Goal: Task Accomplishment & Management: Manage account settings

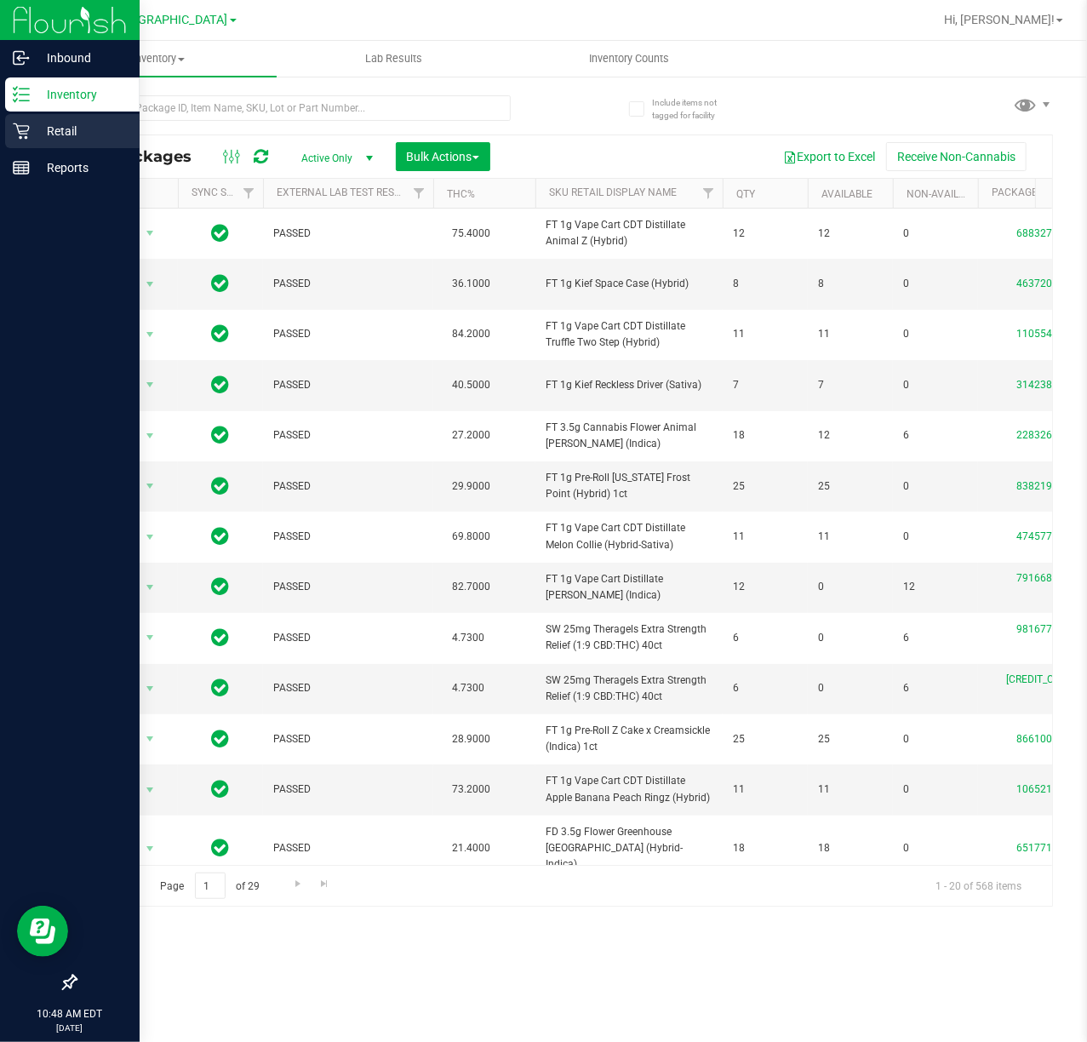
click at [19, 143] on div "Retail" at bounding box center [72, 131] width 134 height 34
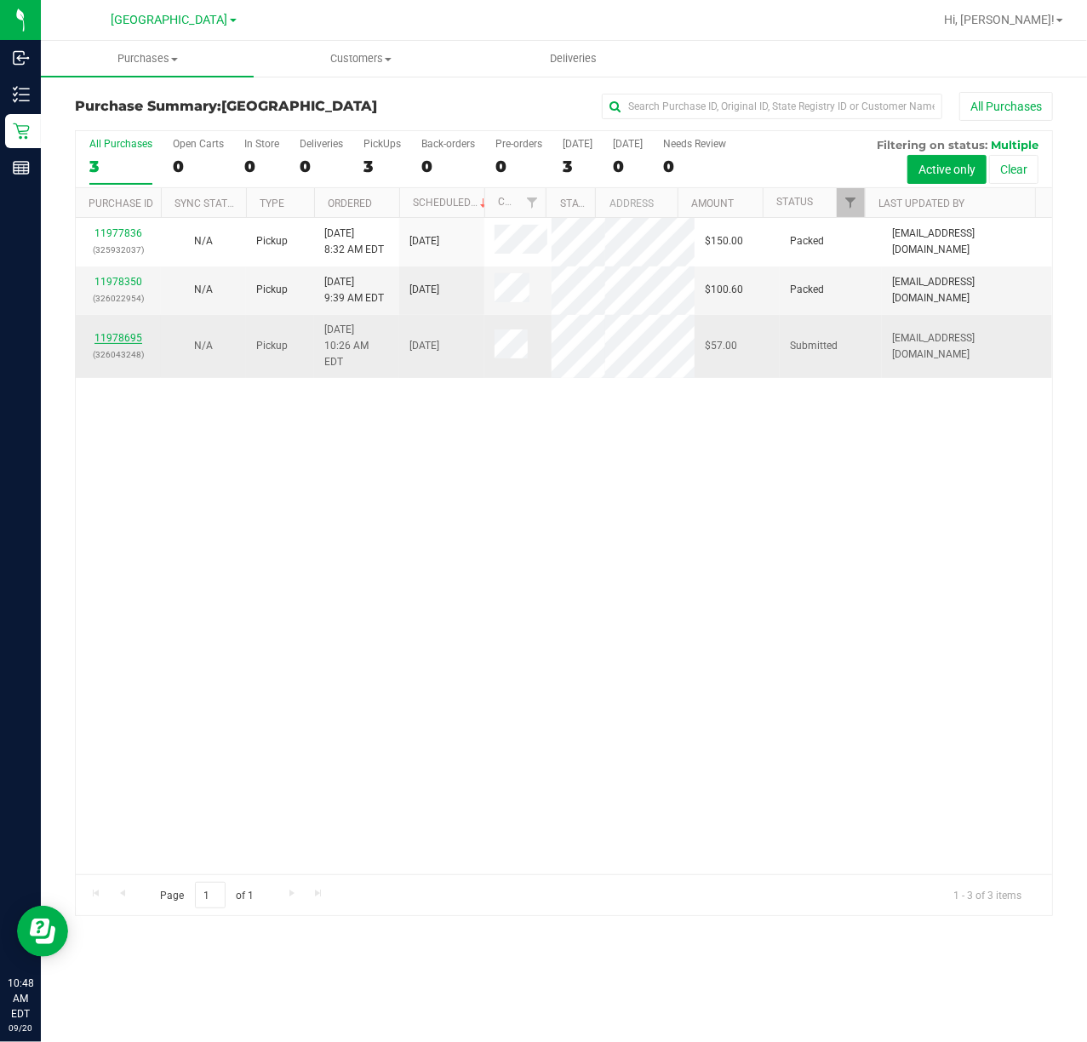
click at [112, 344] on link "11978695" at bounding box center [118, 338] width 48 height 12
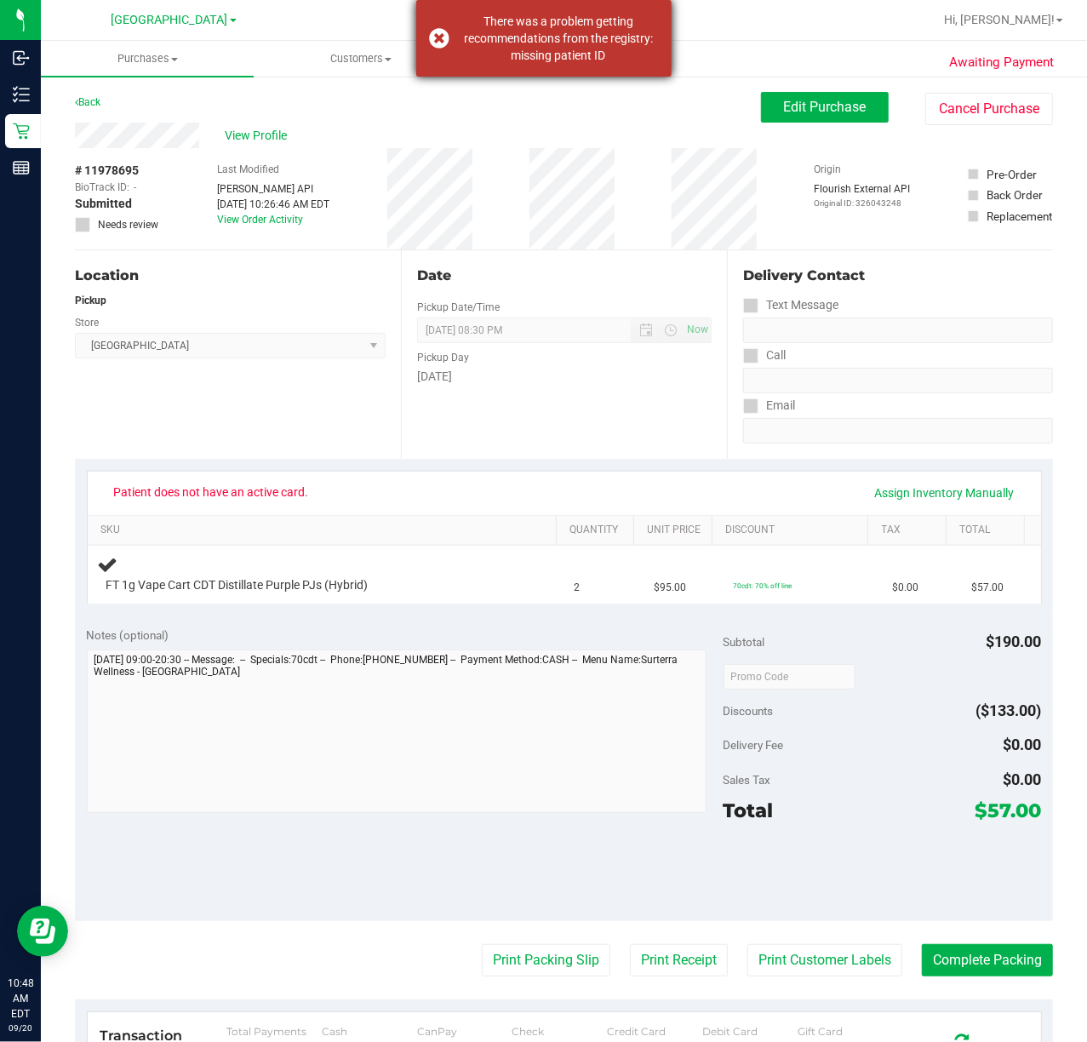
click at [467, 43] on div "There was a problem getting recommendations from the registry: missing patient …" at bounding box center [559, 38] width 200 height 51
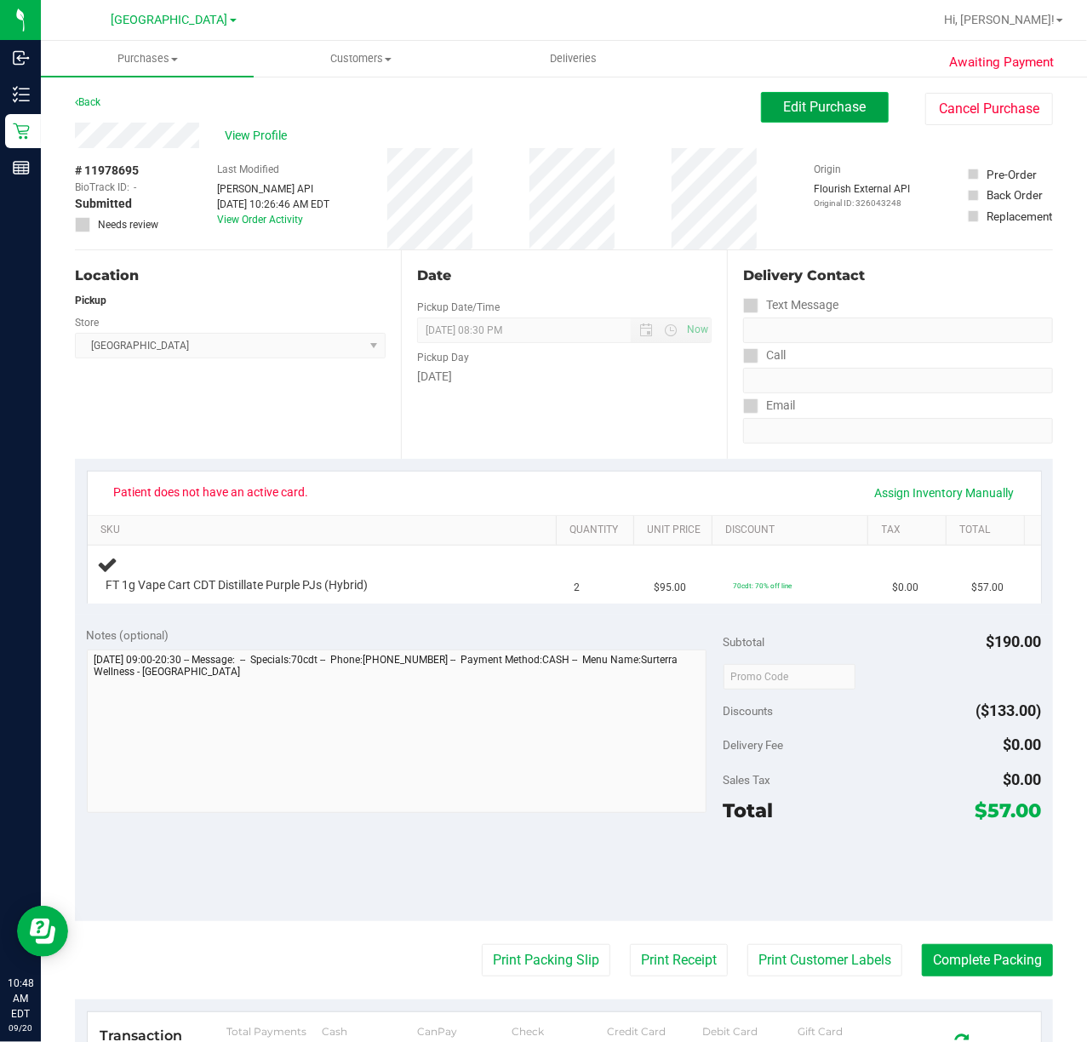
click at [797, 110] on span "Edit Purchase" at bounding box center [825, 107] width 83 height 16
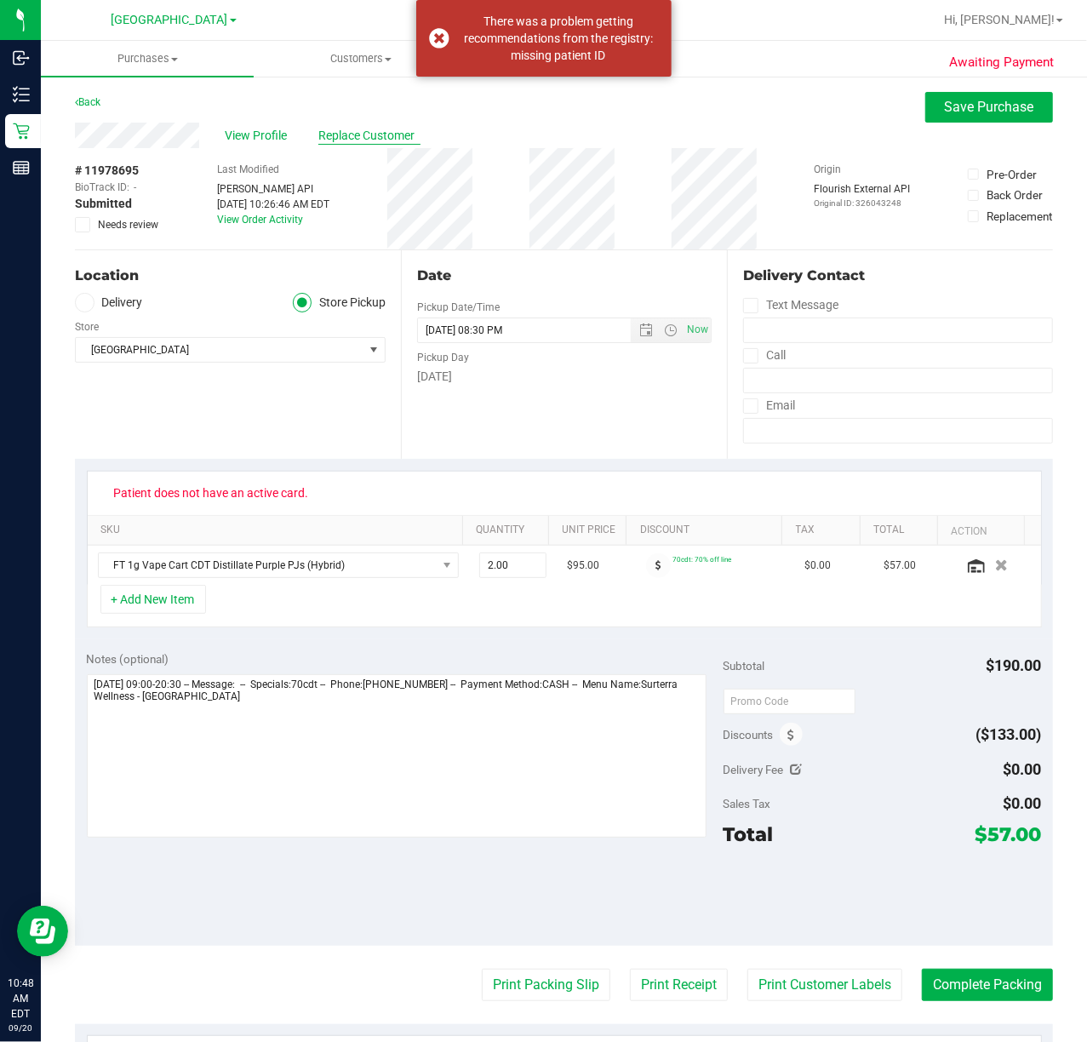
click at [388, 127] on span "Replace Customer" at bounding box center [369, 136] width 102 height 18
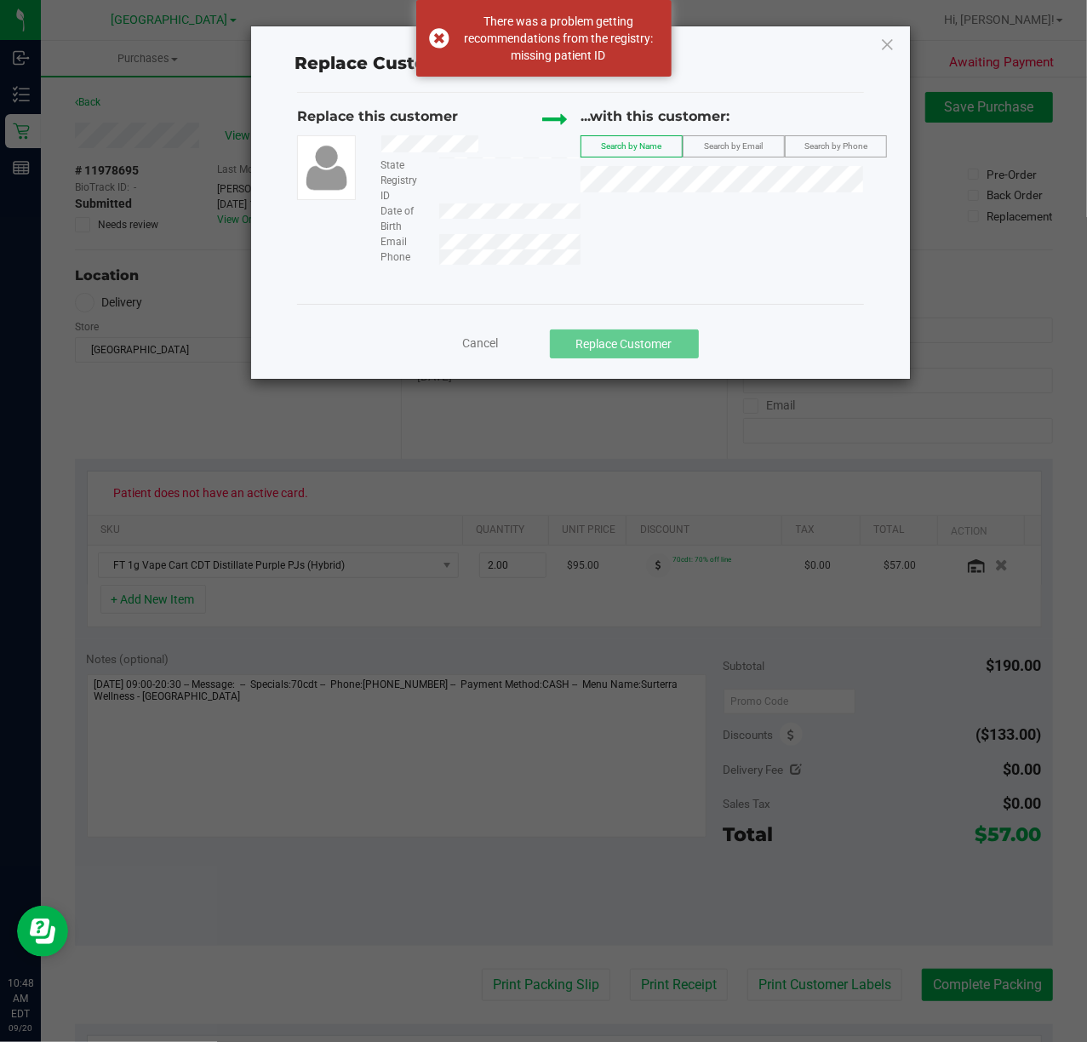
click at [437, 248] on div "State Registry ID Date of Birth Email Phone" at bounding box center [474, 199] width 212 height 129
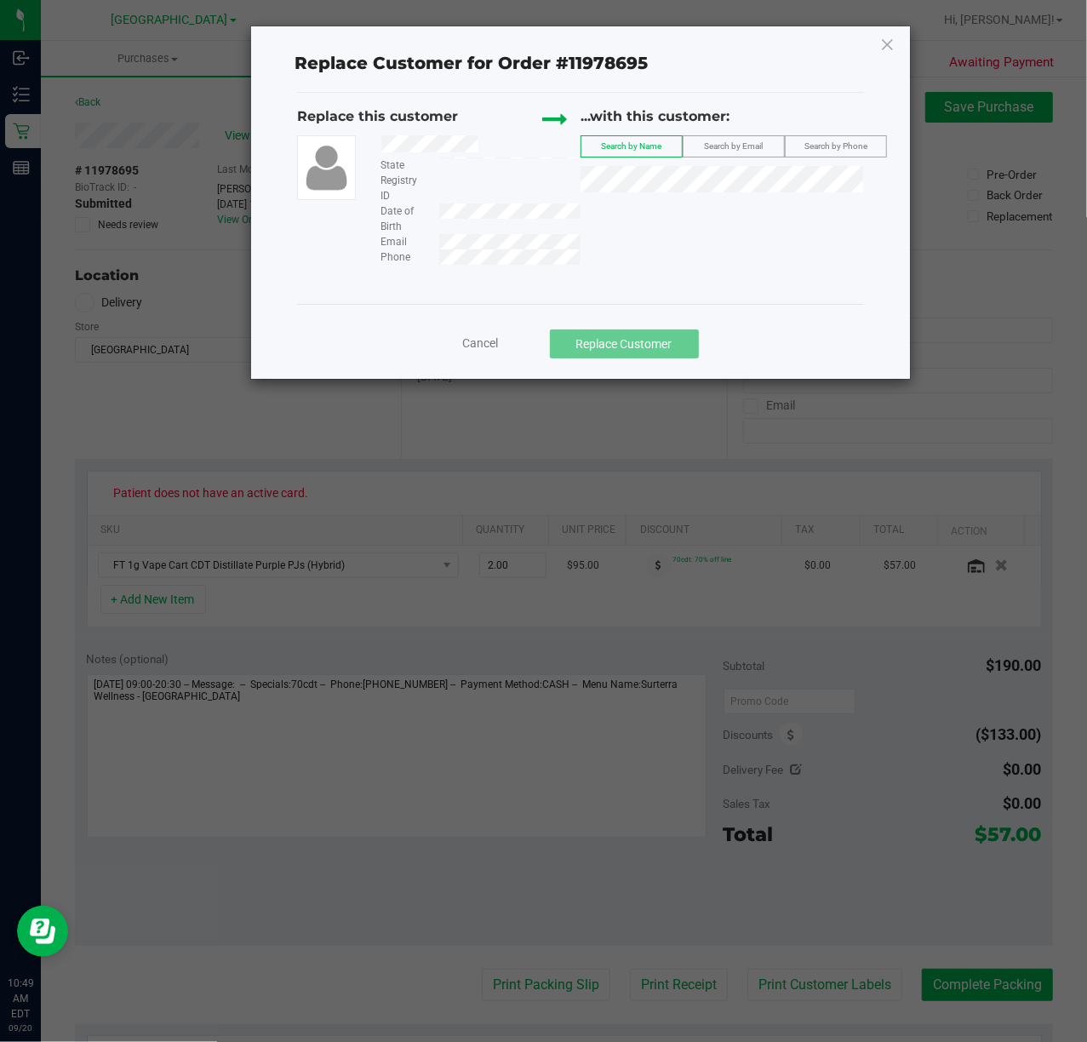
click at [723, 145] on span "Search by Email" at bounding box center [734, 145] width 59 height 9
click at [624, 205] on span "WILLIAM GIFFIN" at bounding box center [636, 212] width 91 height 14
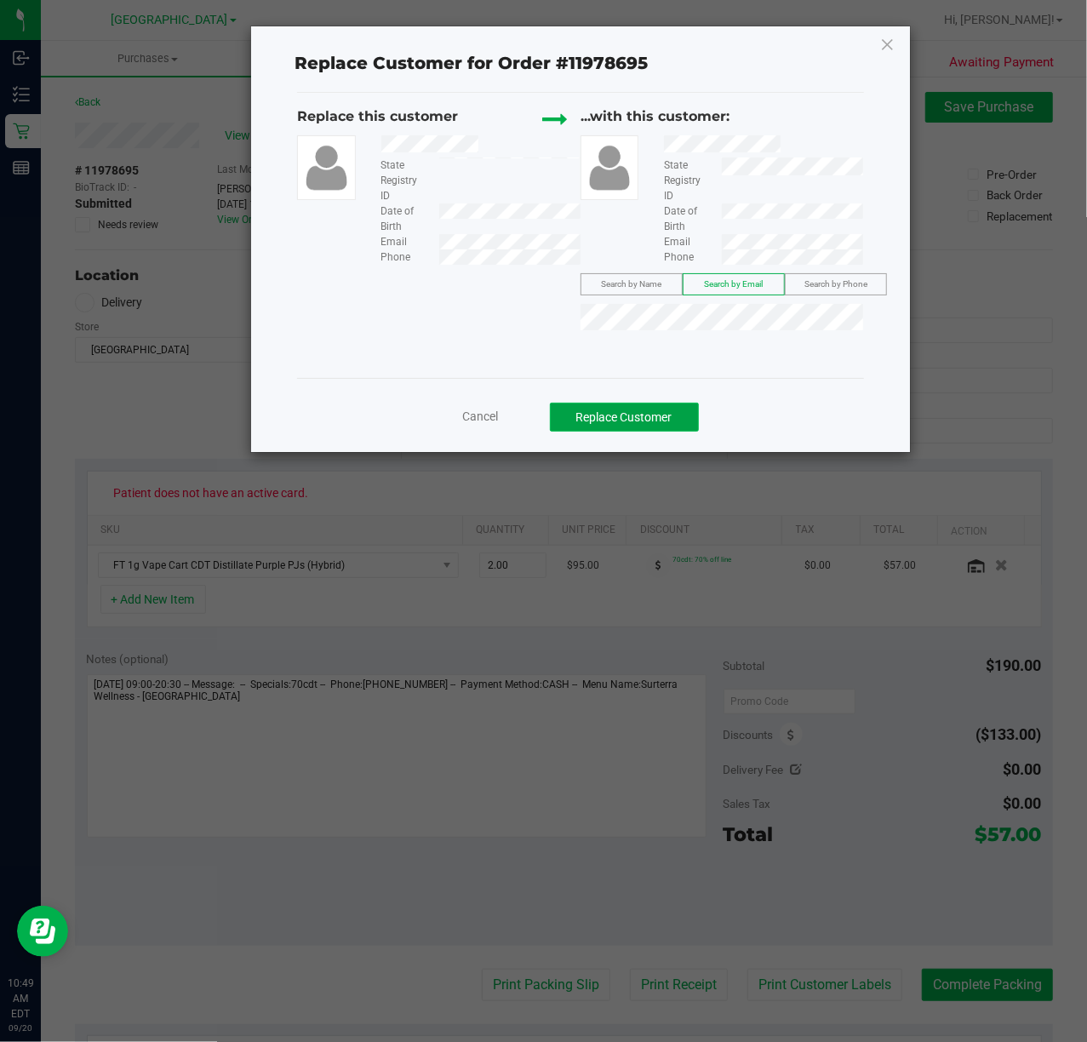
click at [630, 420] on button "Replace Customer" at bounding box center [624, 416] width 149 height 29
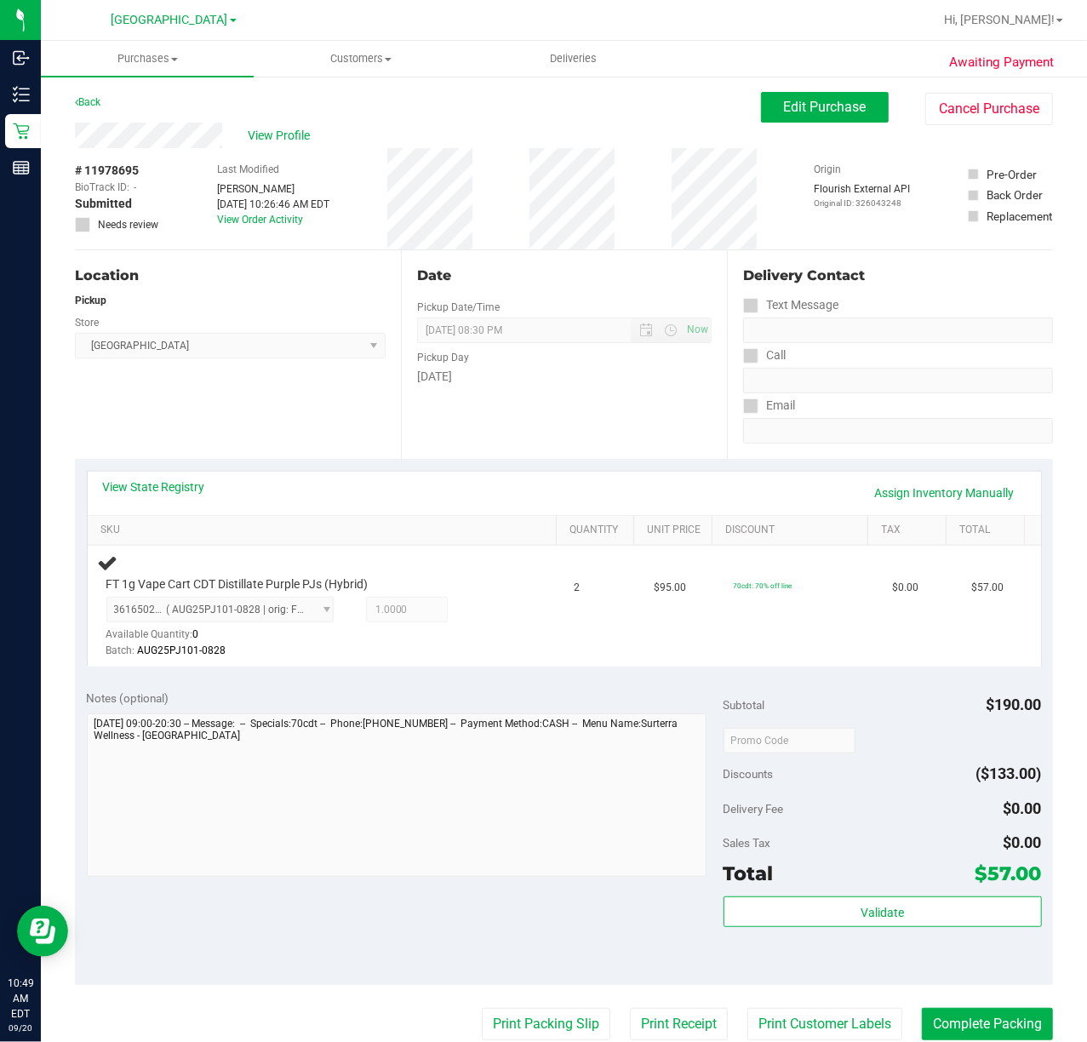
click at [255, 408] on div "Location Pickup Store Deerfield Beach WC Select Store Bonita Springs WC Boynton…" at bounding box center [238, 354] width 326 height 208
click at [362, 99] on div "Back Edit Purchase Cancel Purchase" at bounding box center [564, 107] width 978 height 31
click at [208, 446] on div "Location Pickup Store Deerfield Beach WC Select Store Bonita Springs WC Boynton…" at bounding box center [238, 354] width 326 height 208
click at [937, 488] on link "Assign Inventory Manually" at bounding box center [945, 492] width 162 height 29
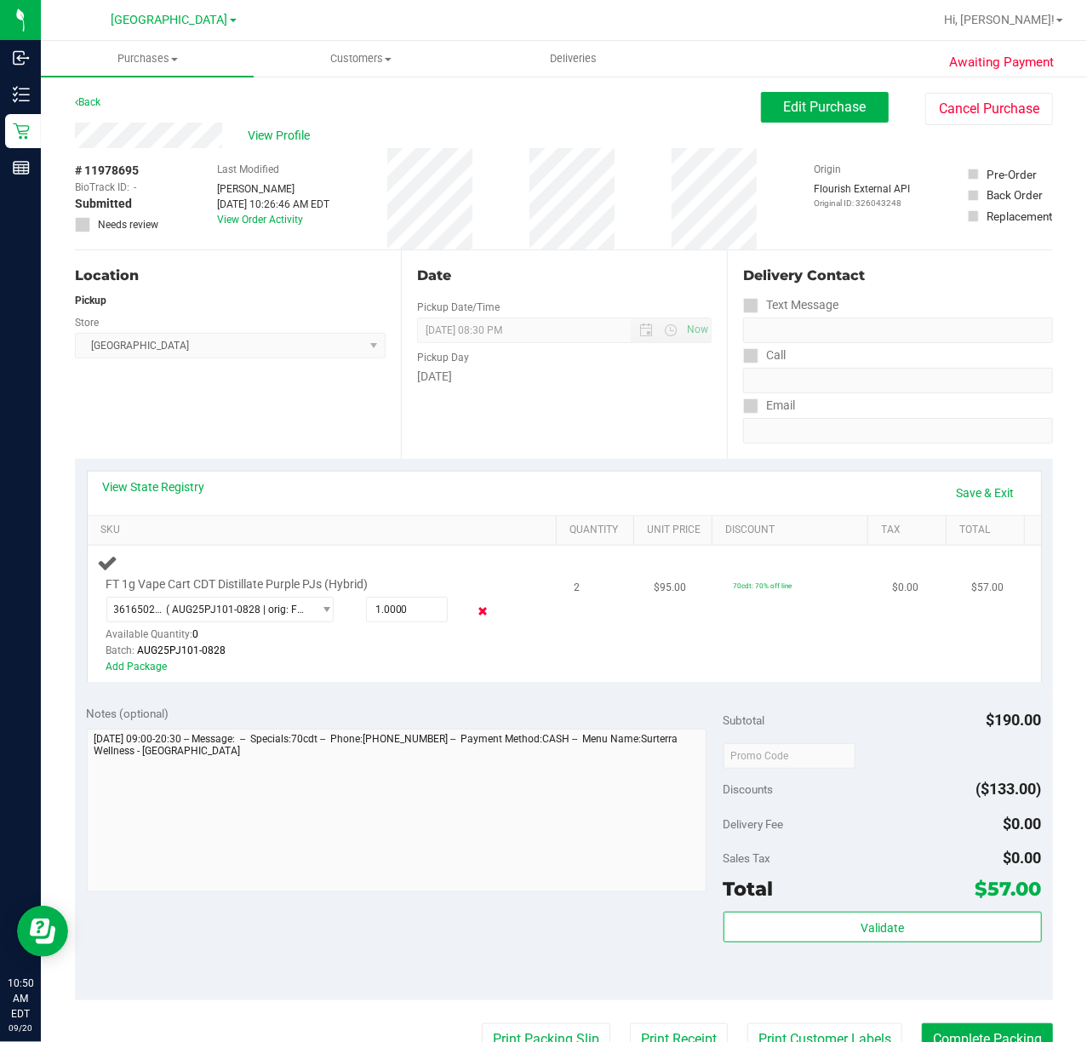
click at [473, 607] on icon at bounding box center [482, 612] width 18 height 20
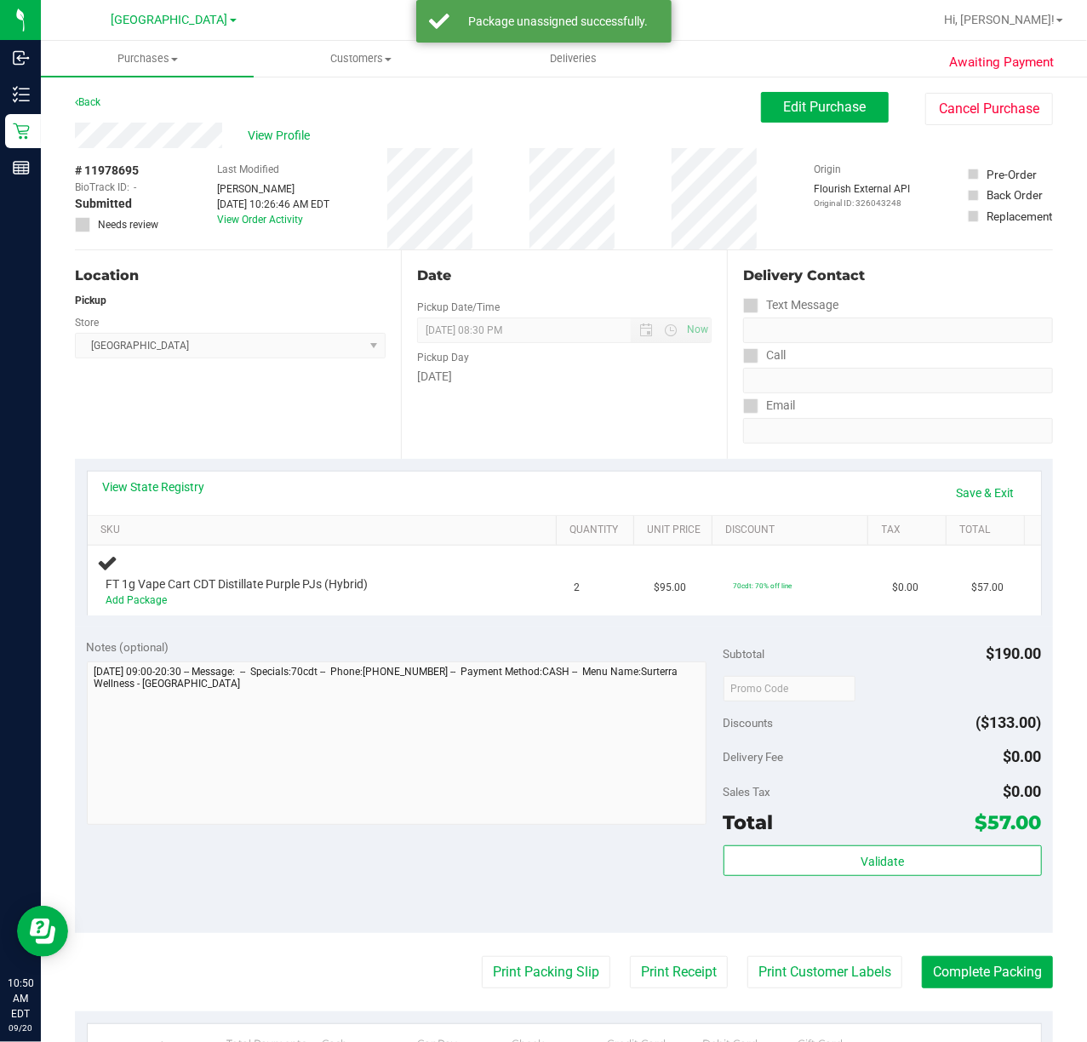
click at [307, 427] on div "Location Pickup Store Deerfield Beach WC Select Store Bonita Springs WC Boynton…" at bounding box center [238, 354] width 326 height 208
click at [165, 609] on td "FT 1g Vape Cart CDT Distillate Purple PJs (Hybrid) Add Package" at bounding box center [326, 580] width 477 height 70
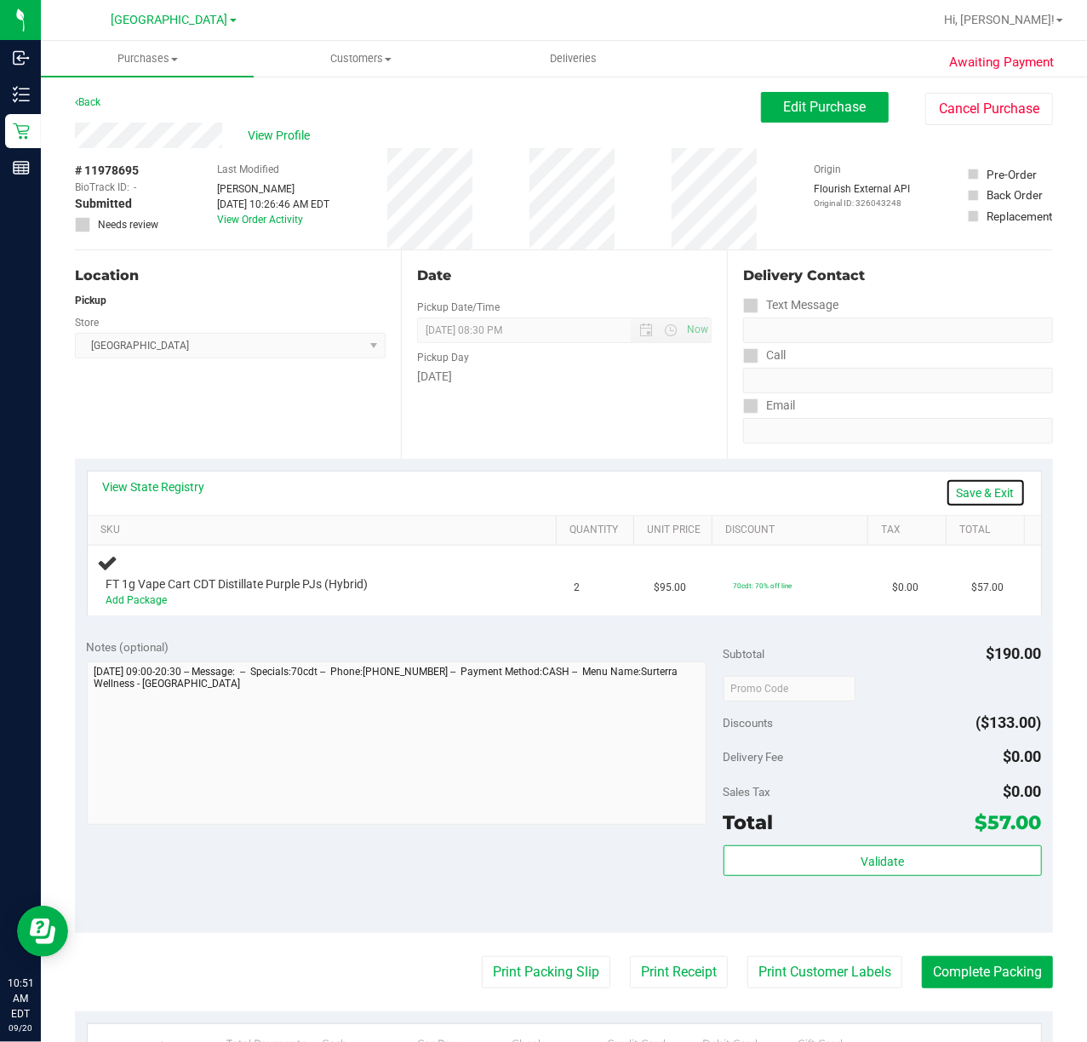
click at [958, 494] on link "Save & Exit" at bounding box center [985, 492] width 80 height 29
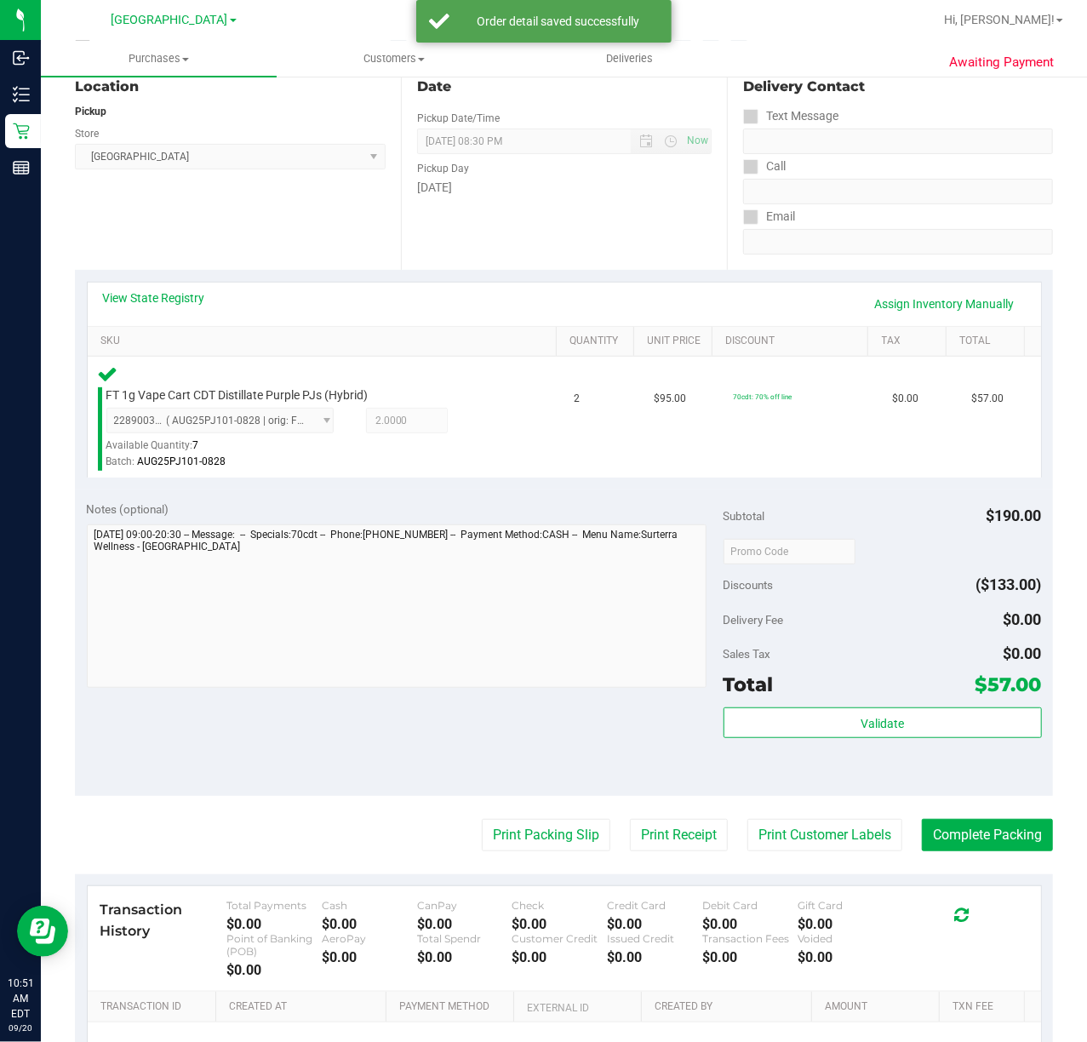
scroll to position [386, 0]
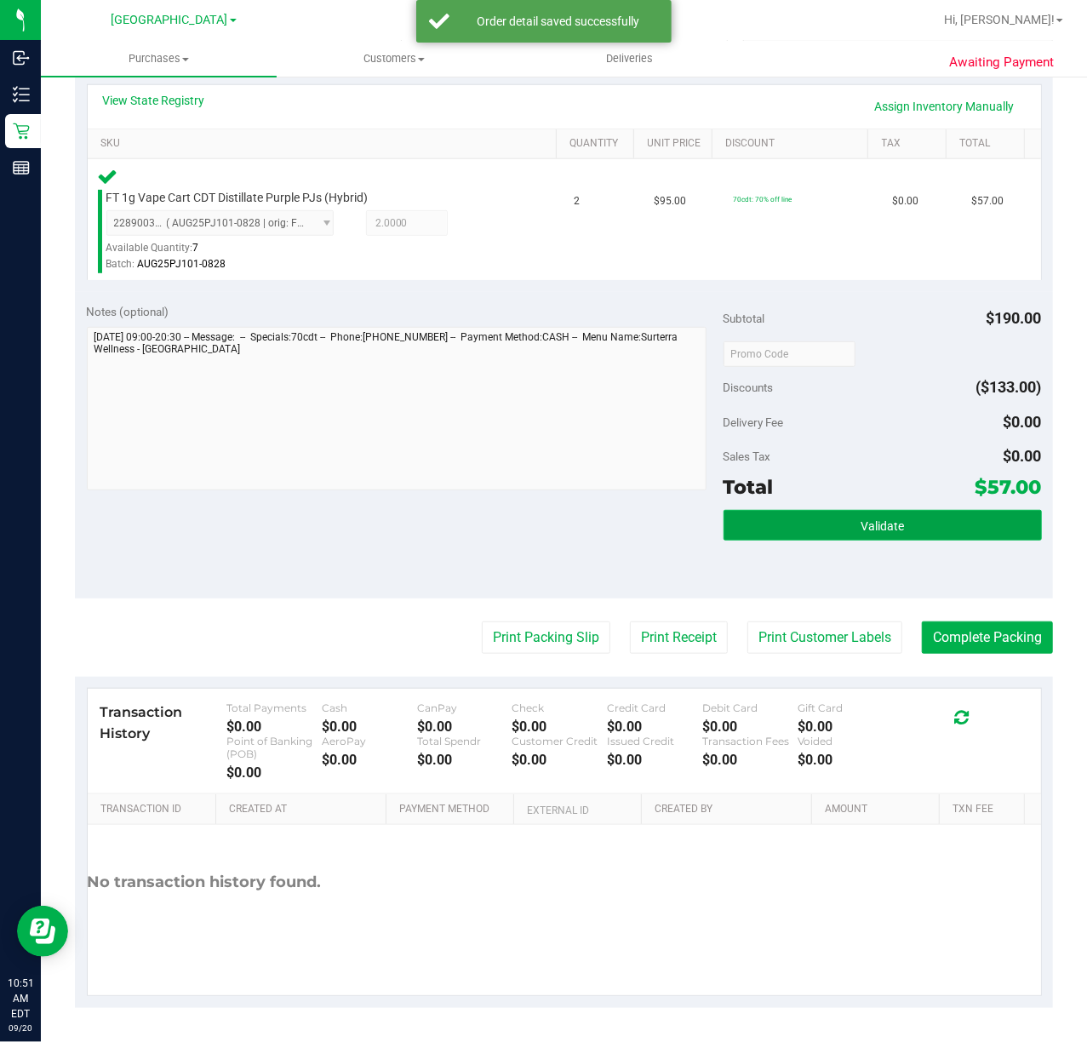
click at [825, 528] on button "Validate" at bounding box center [882, 525] width 318 height 31
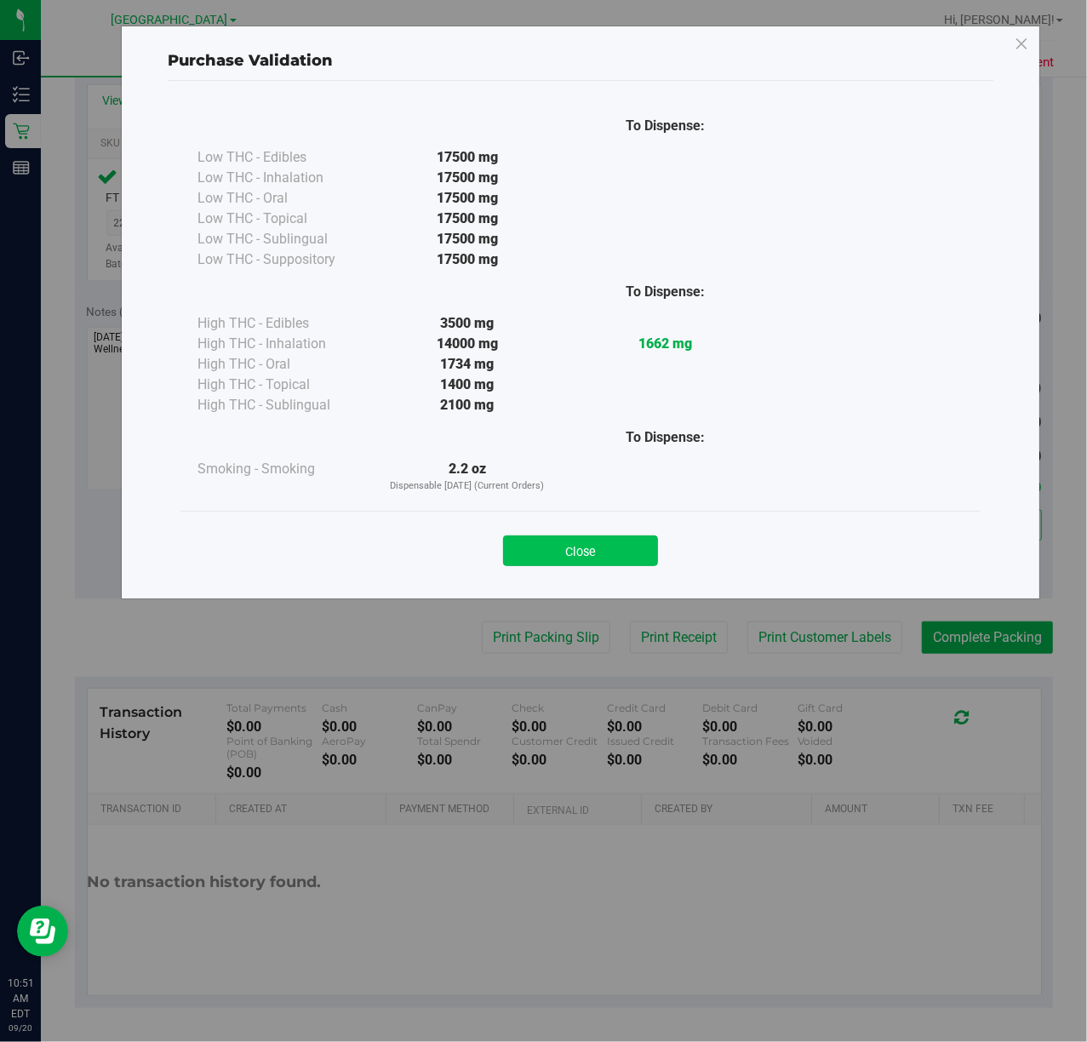
click at [536, 558] on button "Close" at bounding box center [580, 550] width 155 height 31
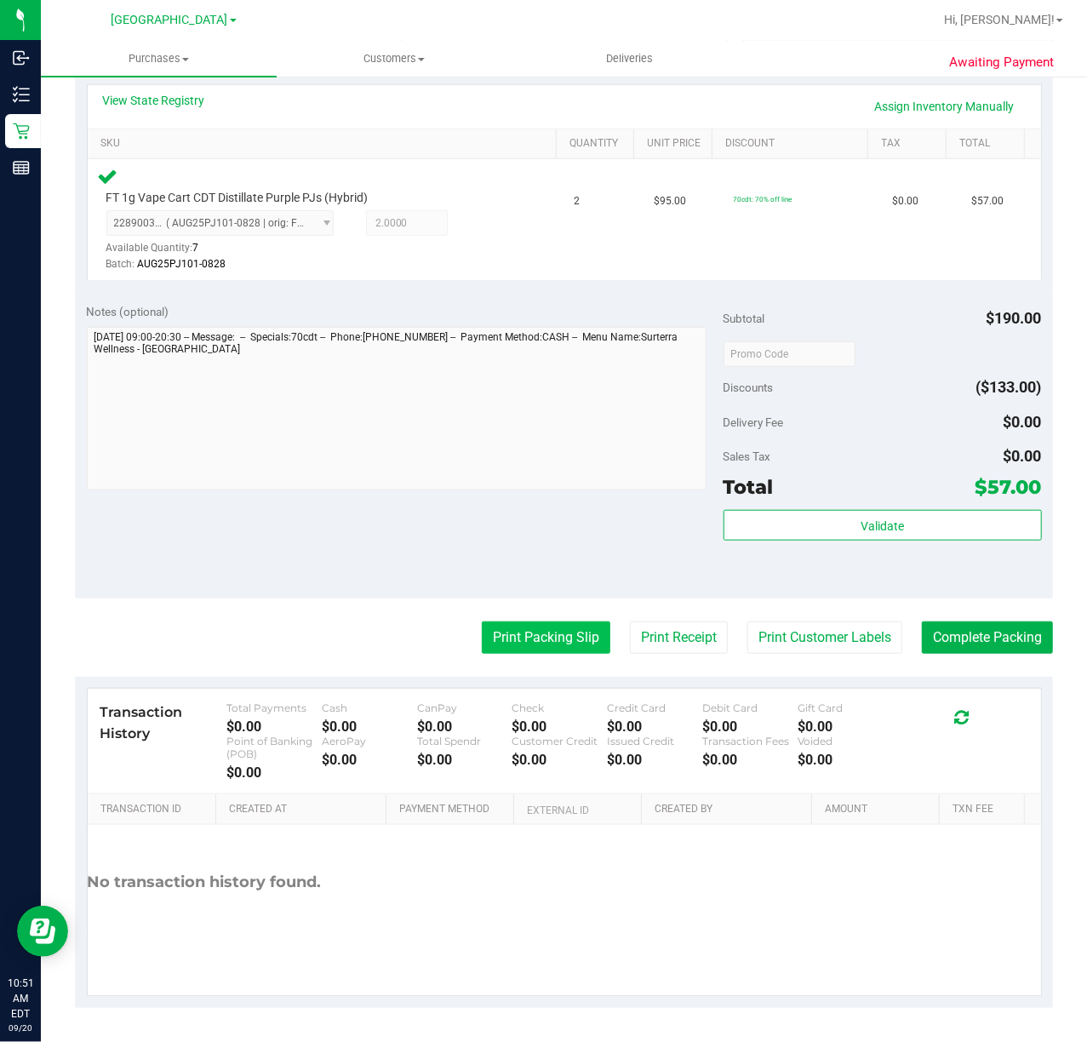
click at [495, 642] on button "Print Packing Slip" at bounding box center [546, 637] width 128 height 32
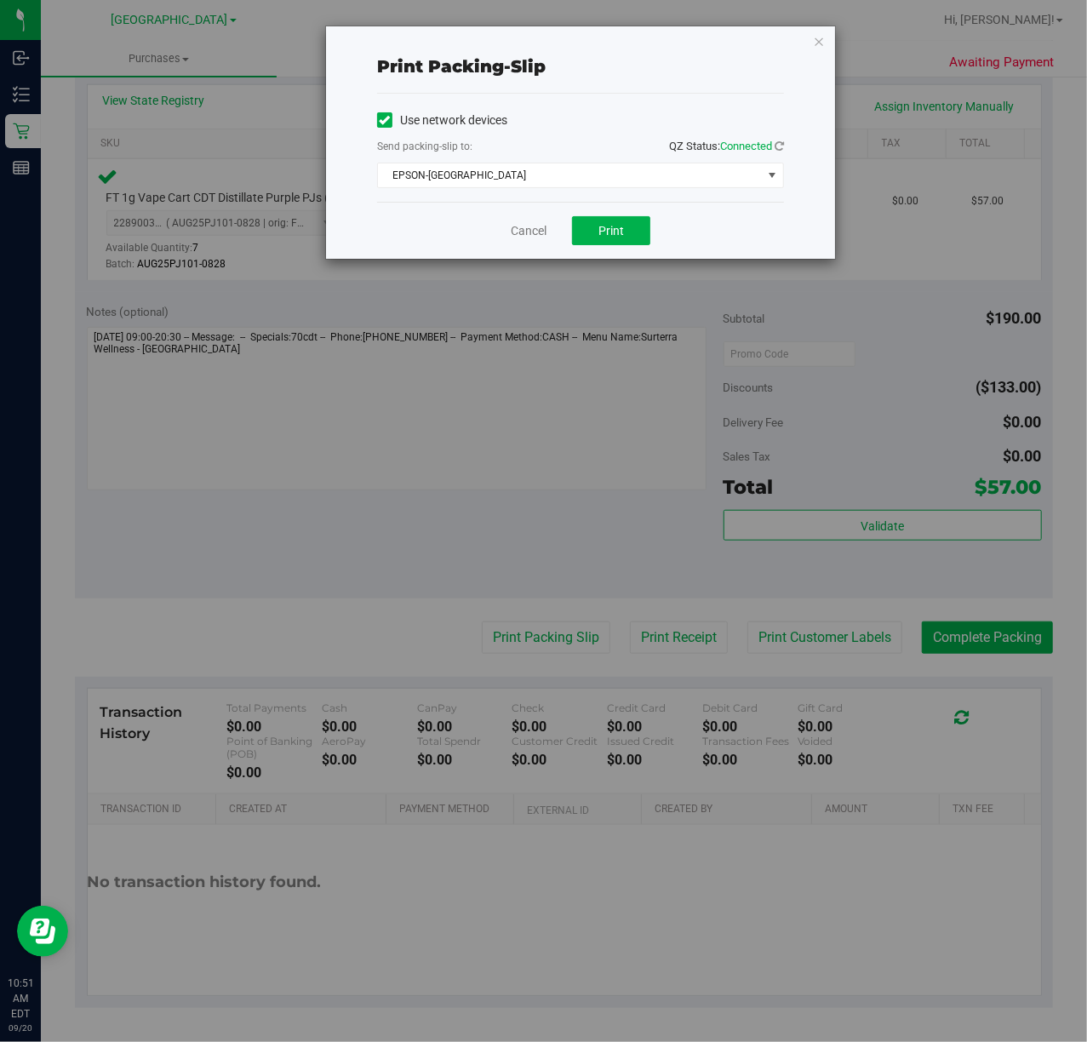
click at [583, 195] on div "Use network devices Send packing-slip to: QZ Status: Connected [GEOGRAPHIC_DATA…" at bounding box center [580, 148] width 407 height 108
click at [481, 179] on span "EPSON-[GEOGRAPHIC_DATA]" at bounding box center [570, 175] width 384 height 24
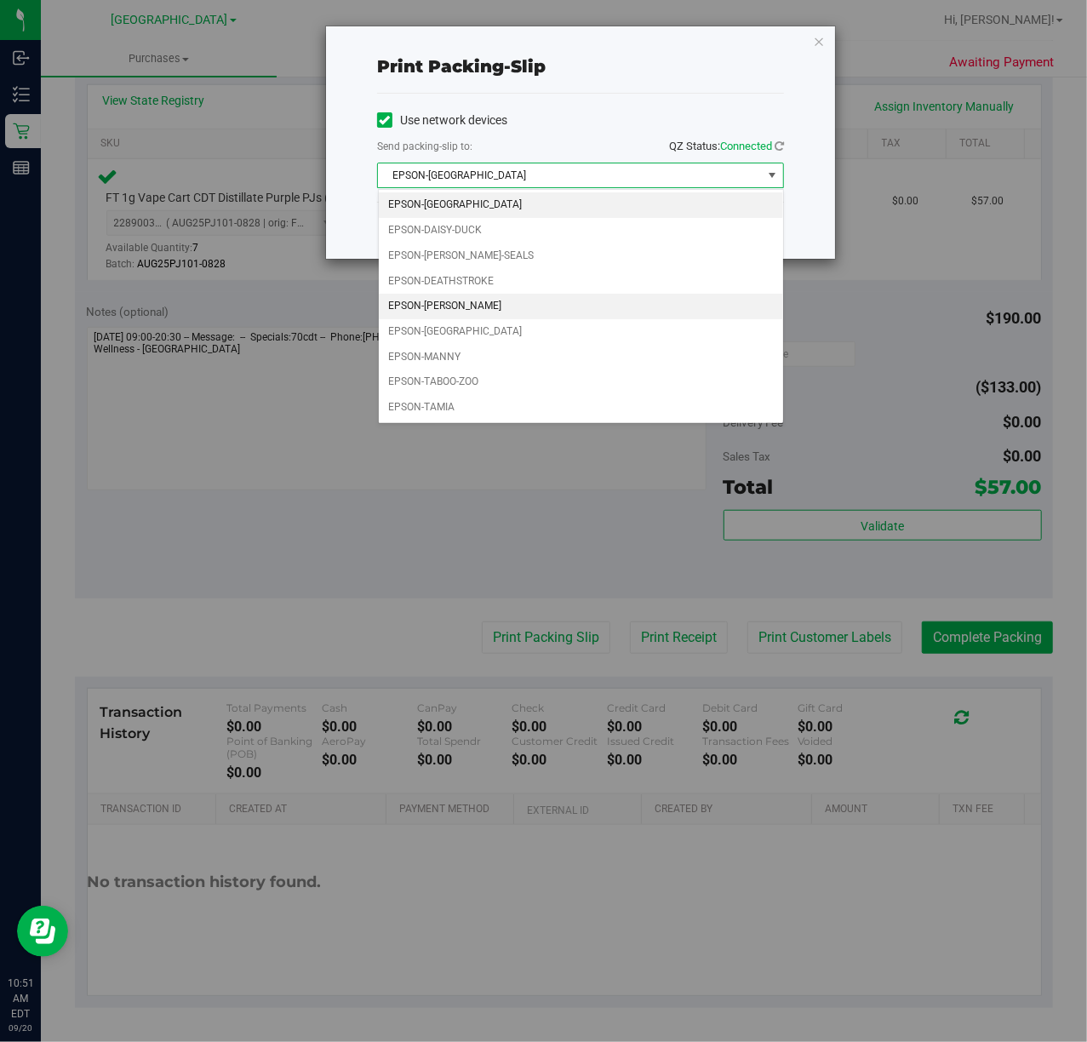
click at [463, 308] on li "EPSON-[PERSON_NAME]" at bounding box center [581, 307] width 404 height 26
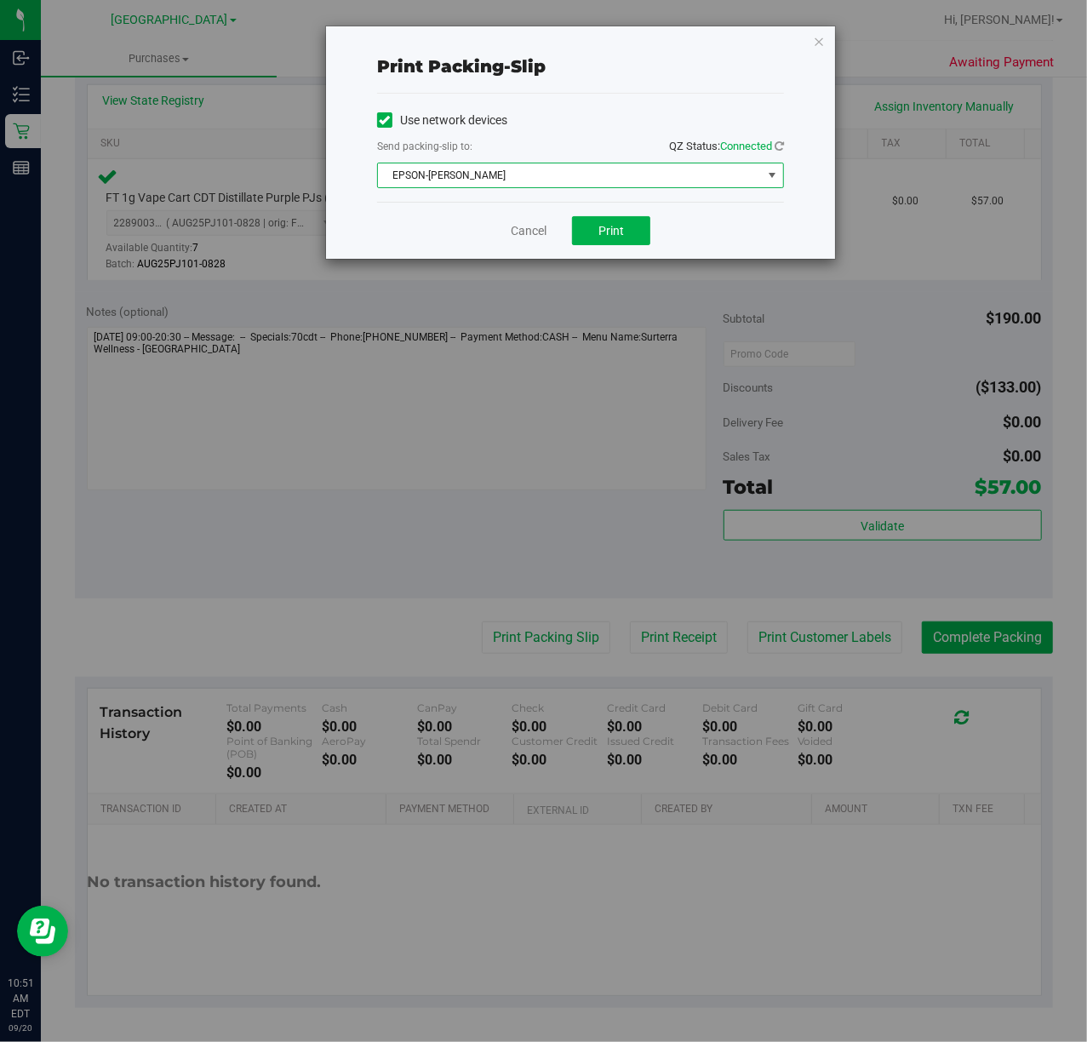
click at [555, 168] on span "EPSON-[PERSON_NAME]" at bounding box center [570, 175] width 384 height 24
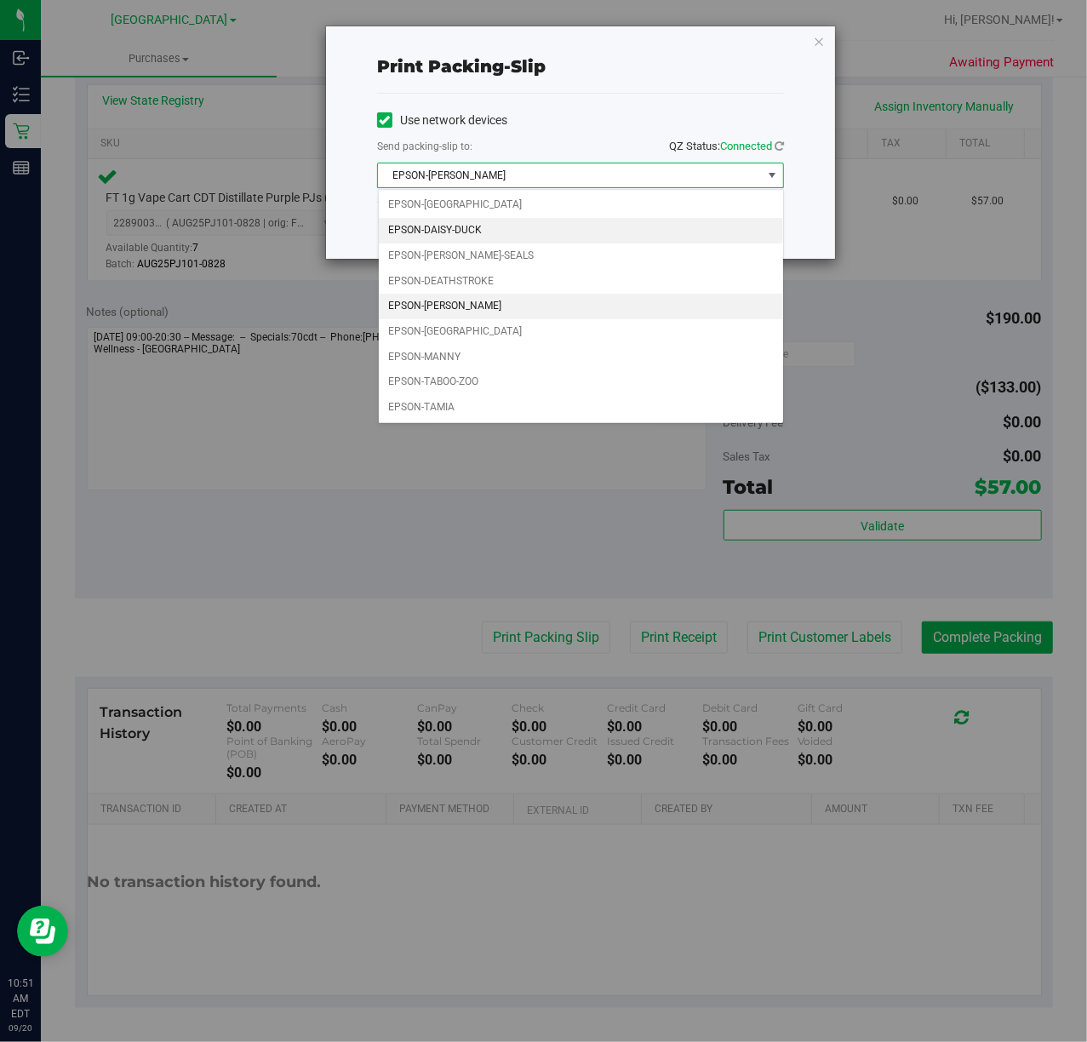
click at [482, 226] on li "EPSON-DAISY-DUCK" at bounding box center [581, 231] width 404 height 26
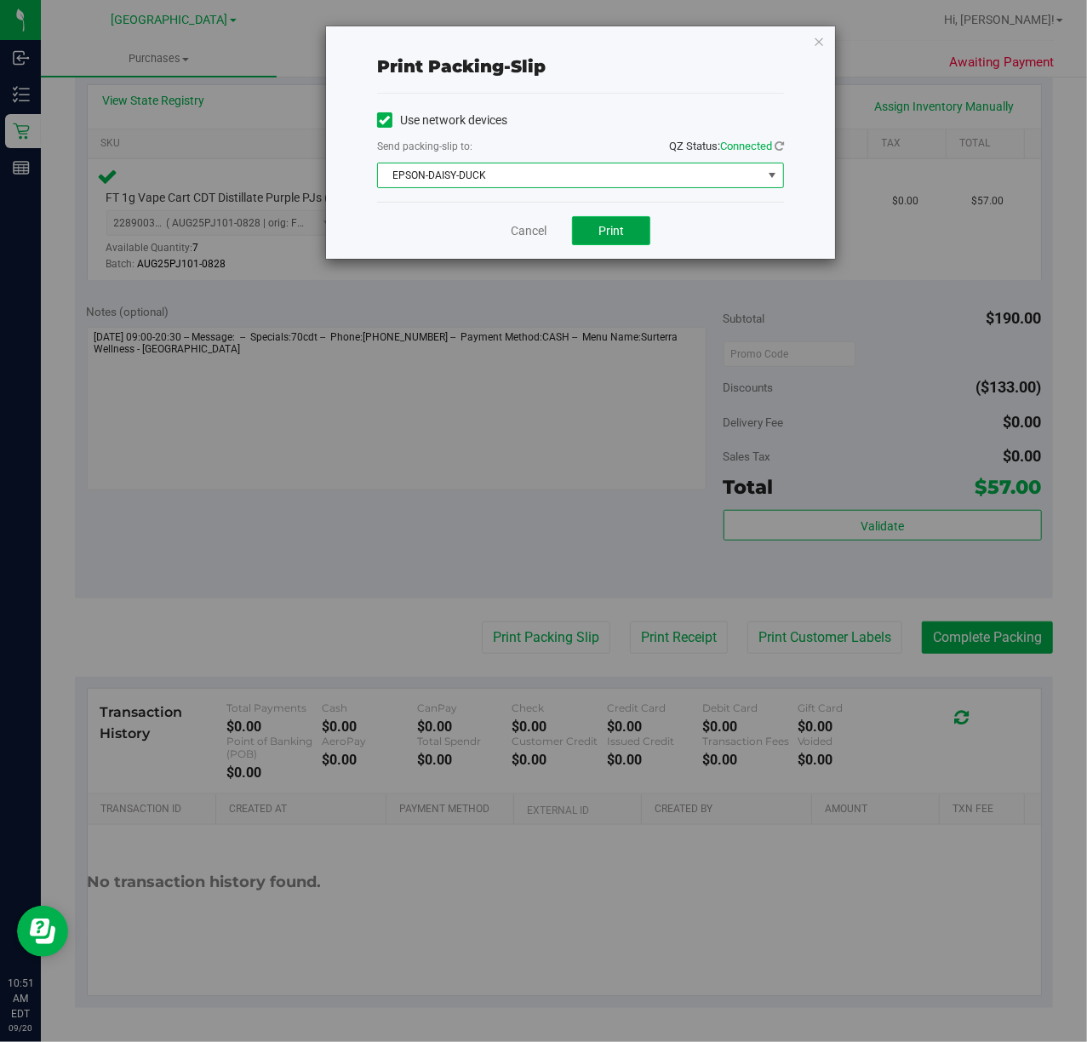
click at [610, 231] on span "Print" at bounding box center [611, 231] width 26 height 14
click at [813, 39] on icon "button" at bounding box center [819, 41] width 12 height 20
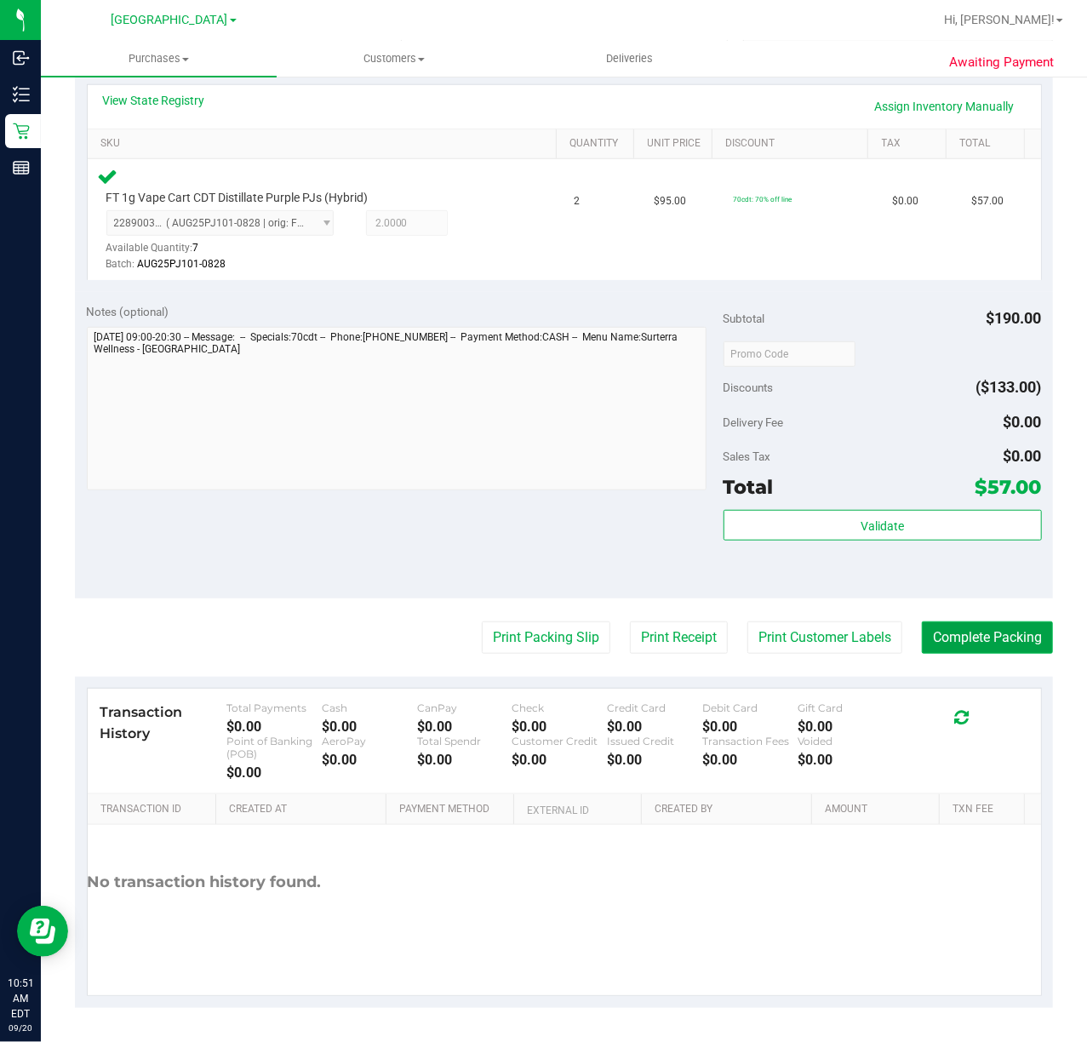
click at [1004, 628] on button "Complete Packing" at bounding box center [987, 637] width 131 height 32
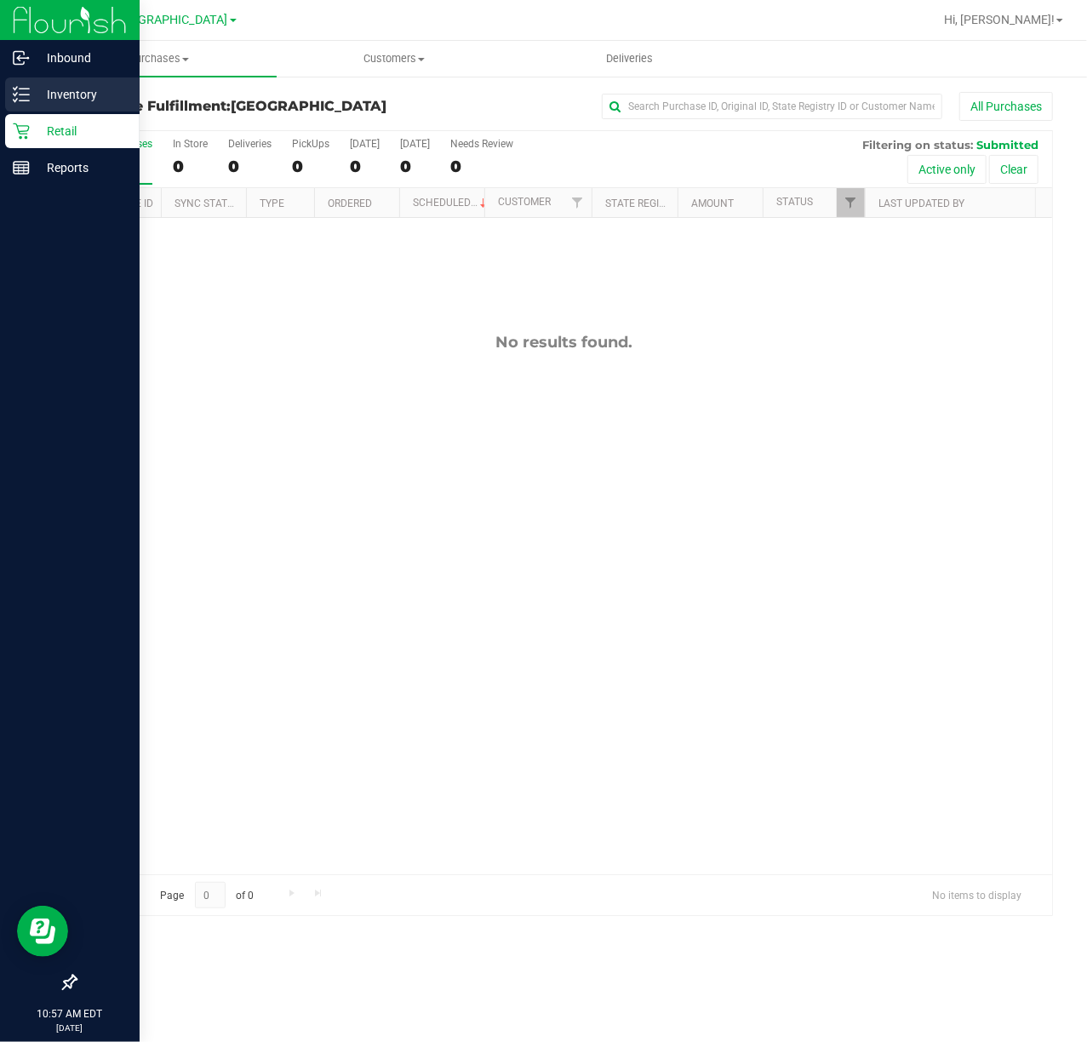
click at [30, 94] on p "Inventory" at bounding box center [81, 94] width 102 height 20
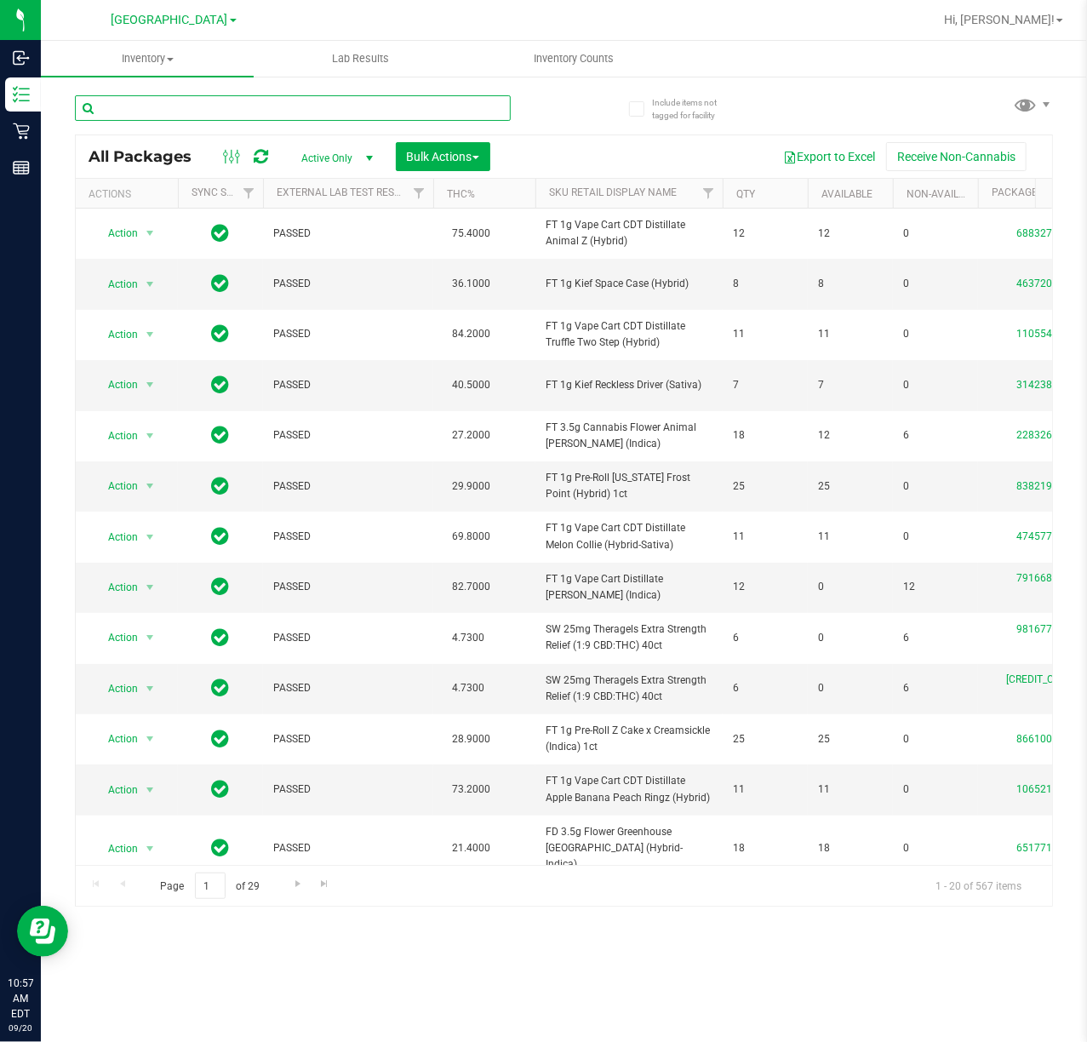
click at [187, 107] on input "text" at bounding box center [293, 108] width 436 height 26
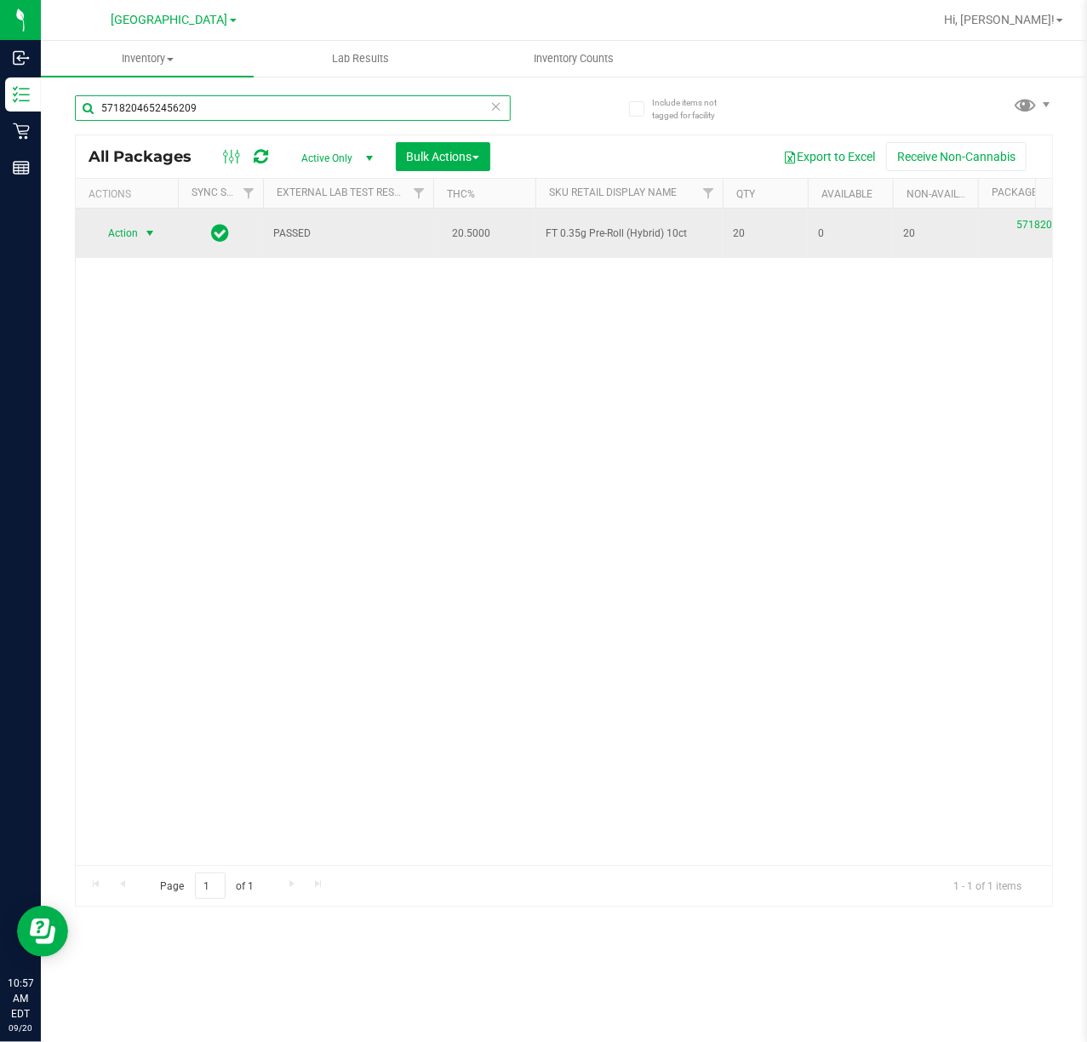
type input "5718204652456209"
click at [121, 232] on span "Action" at bounding box center [116, 233] width 46 height 24
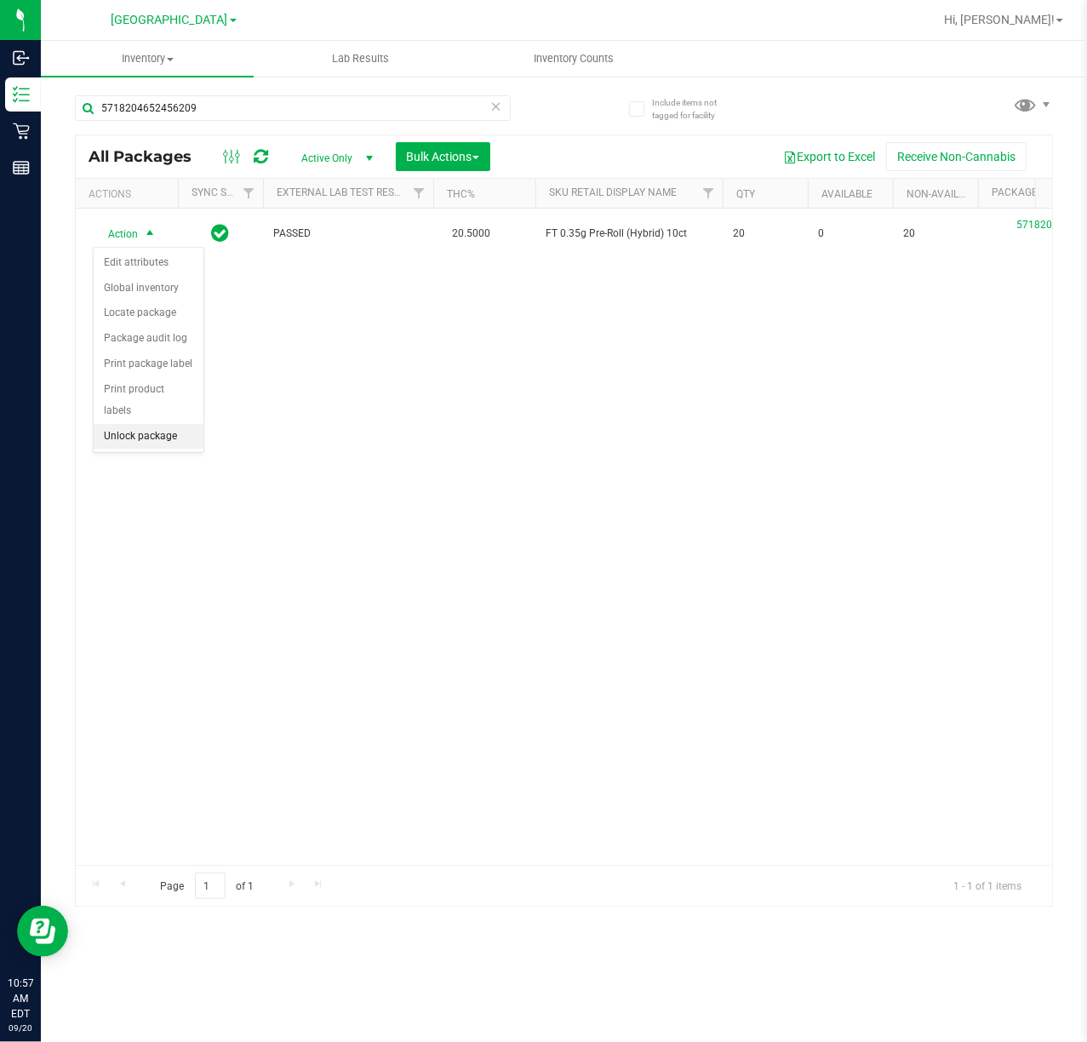
click at [144, 442] on li "Unlock package" at bounding box center [149, 437] width 110 height 26
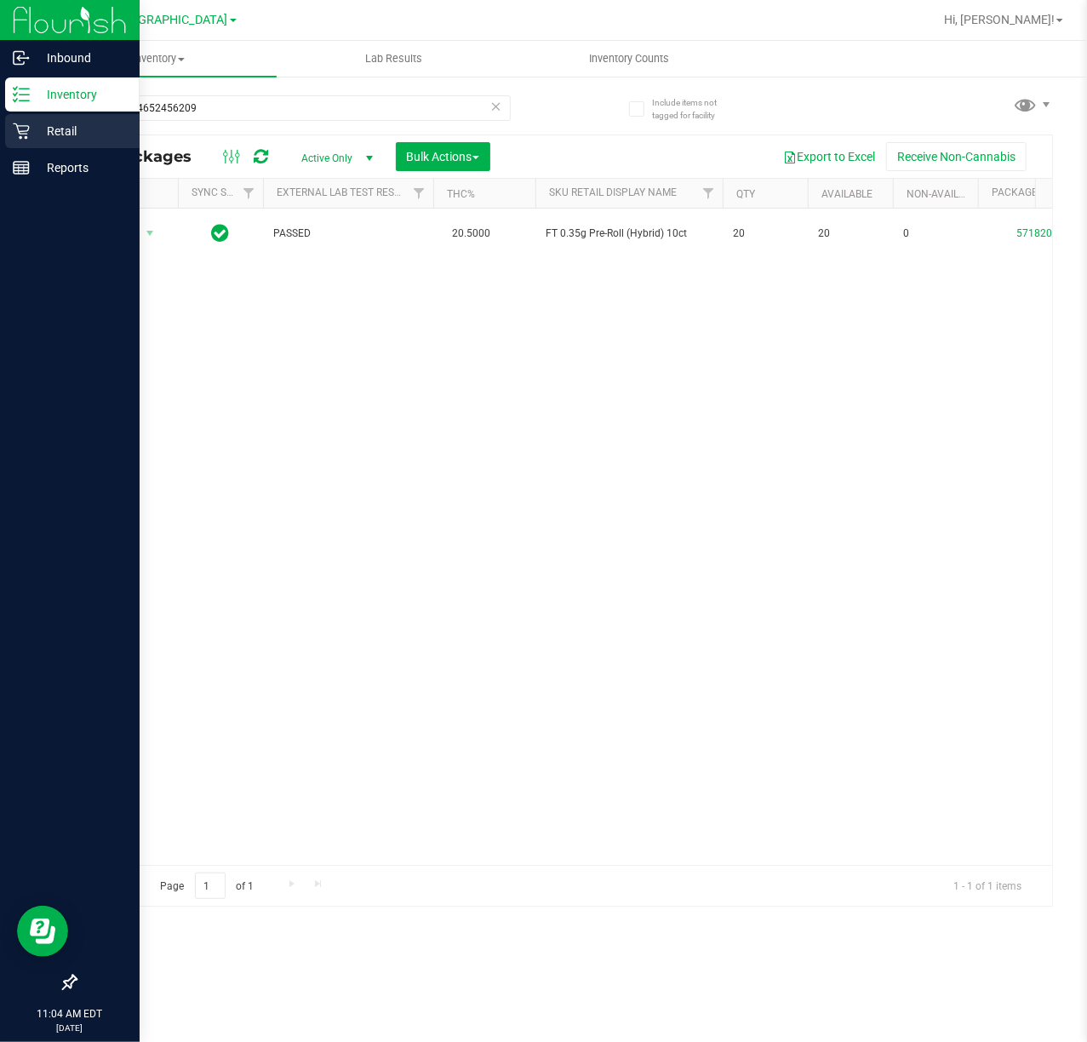
click at [31, 137] on p "Retail" at bounding box center [81, 131] width 102 height 20
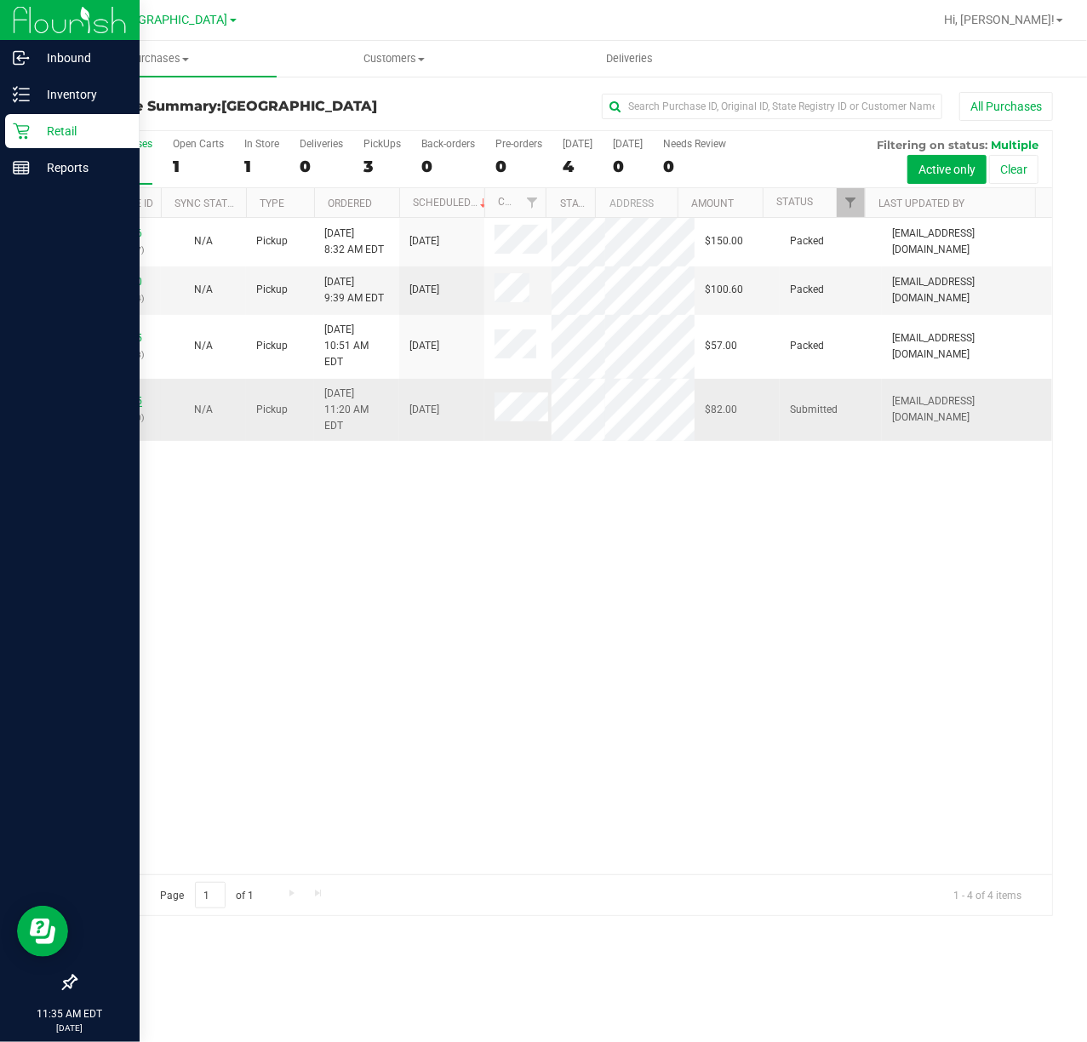
click at [113, 407] on link "11979115" at bounding box center [118, 401] width 48 height 12
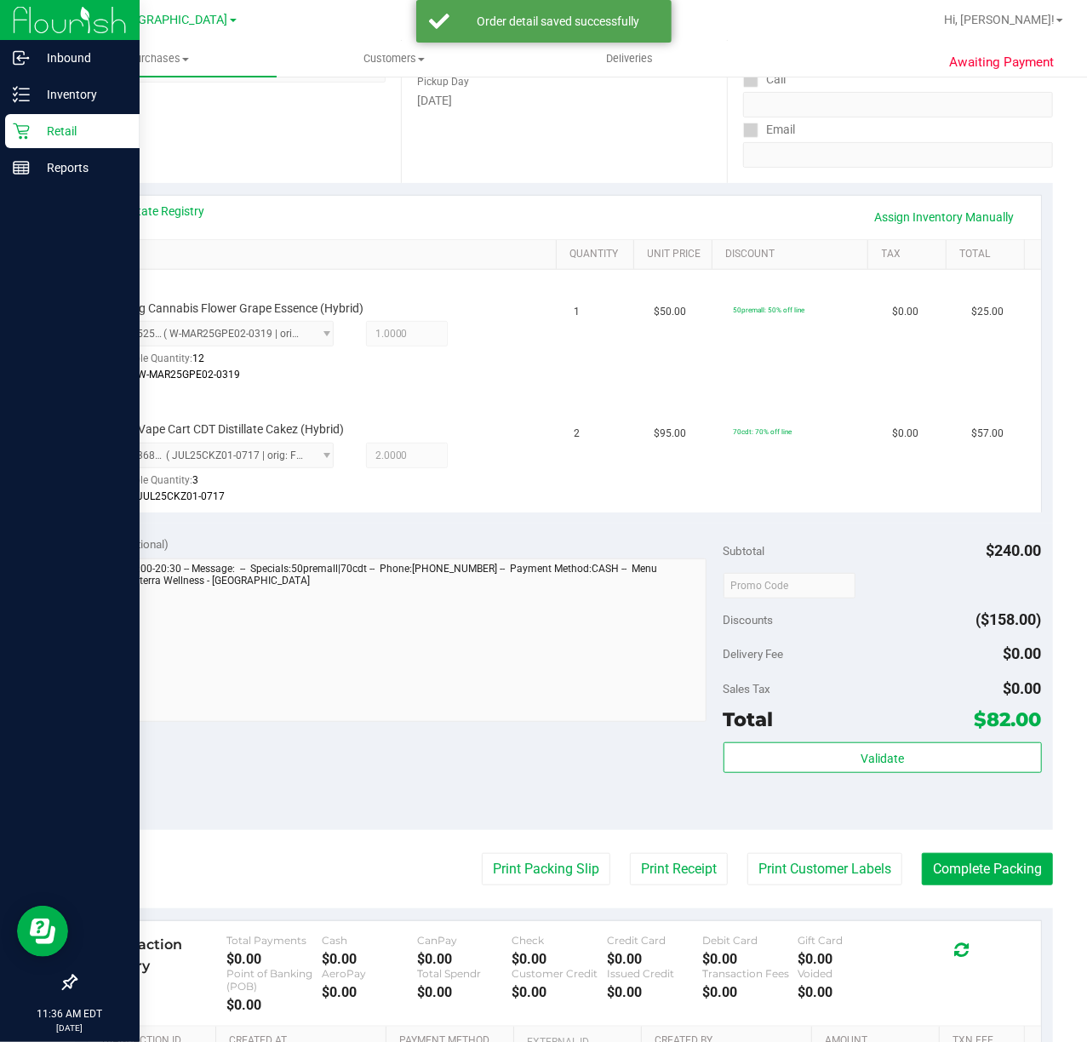
scroll to position [508, 0]
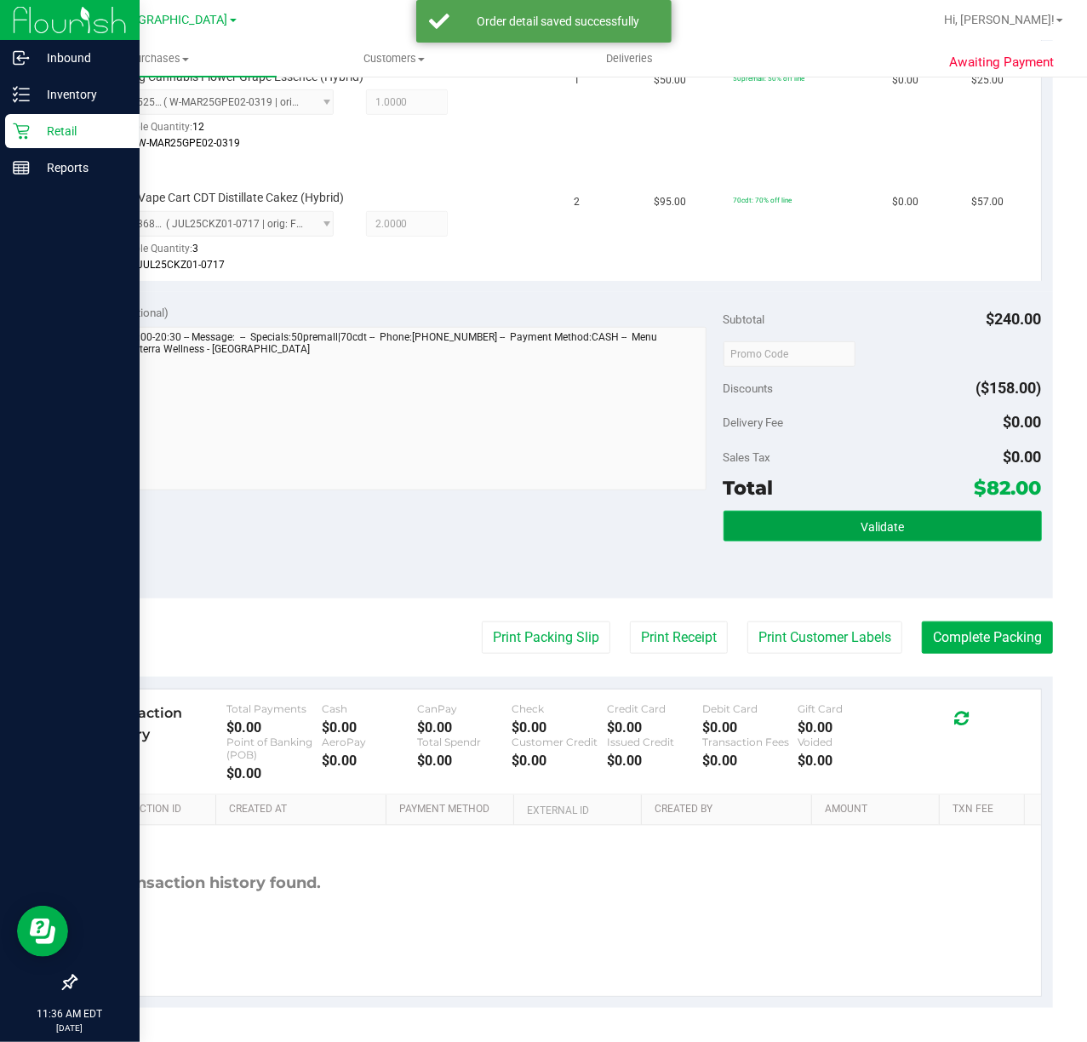
click at [916, 514] on button "Validate" at bounding box center [882, 526] width 318 height 31
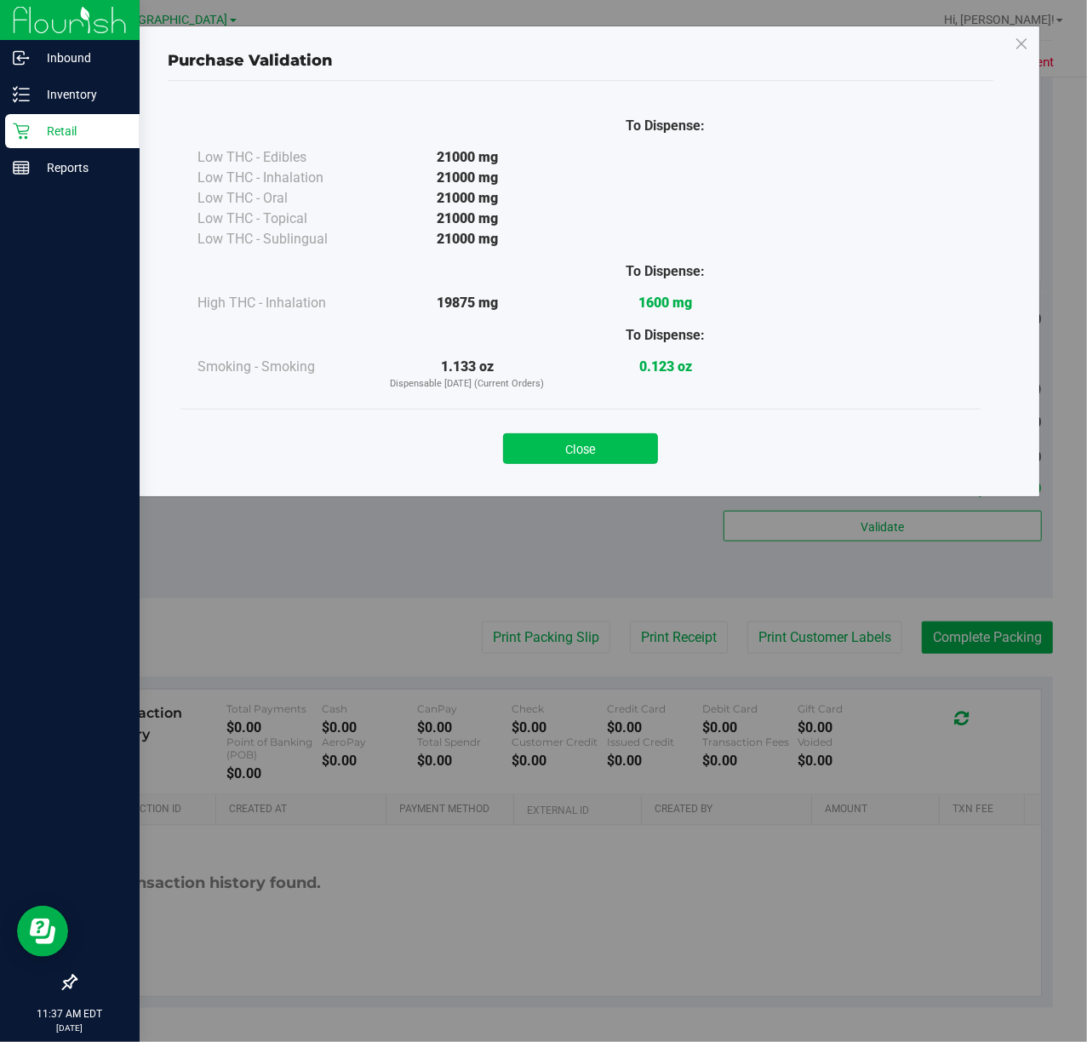
click at [526, 453] on button "Close" at bounding box center [580, 448] width 155 height 31
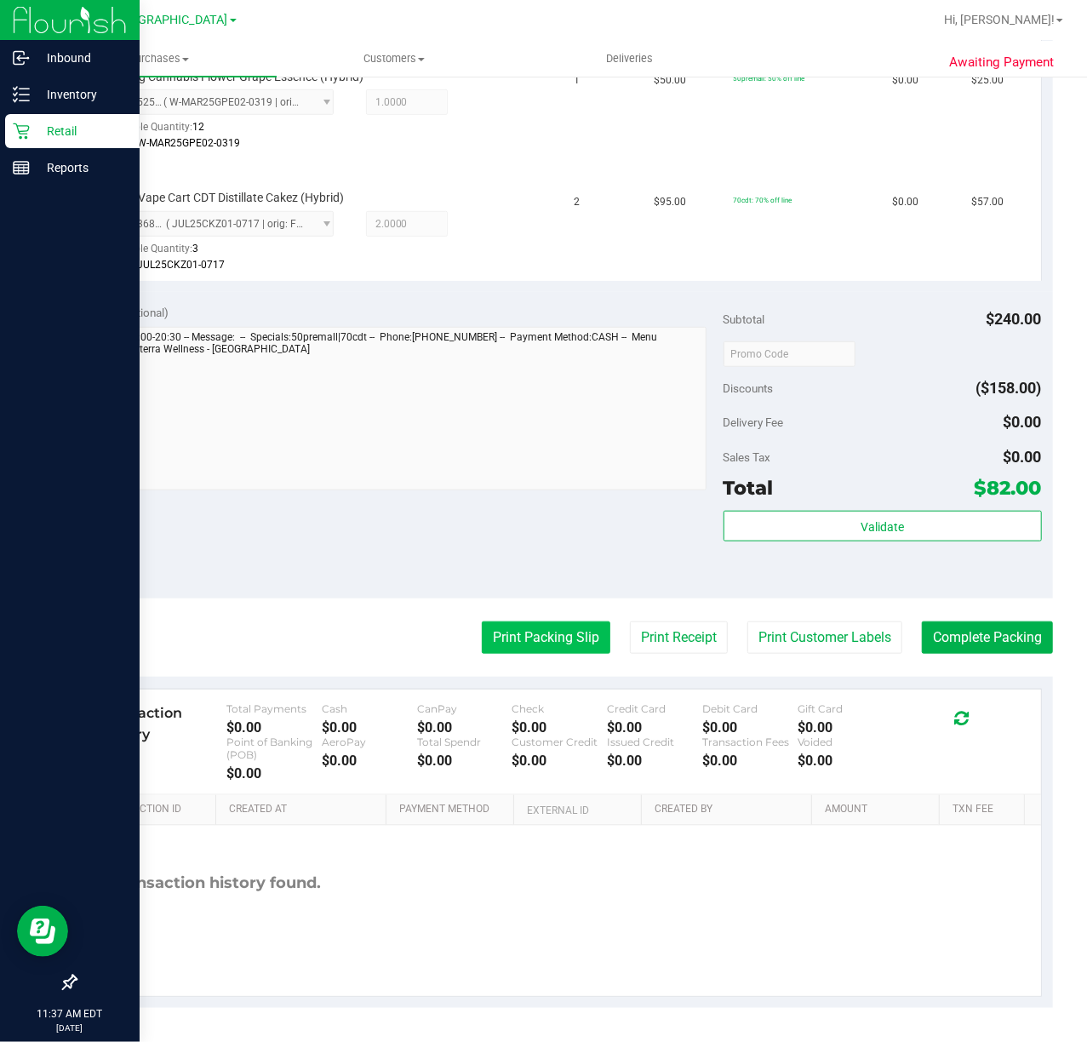
click at [494, 641] on button "Print Packing Slip" at bounding box center [546, 637] width 128 height 32
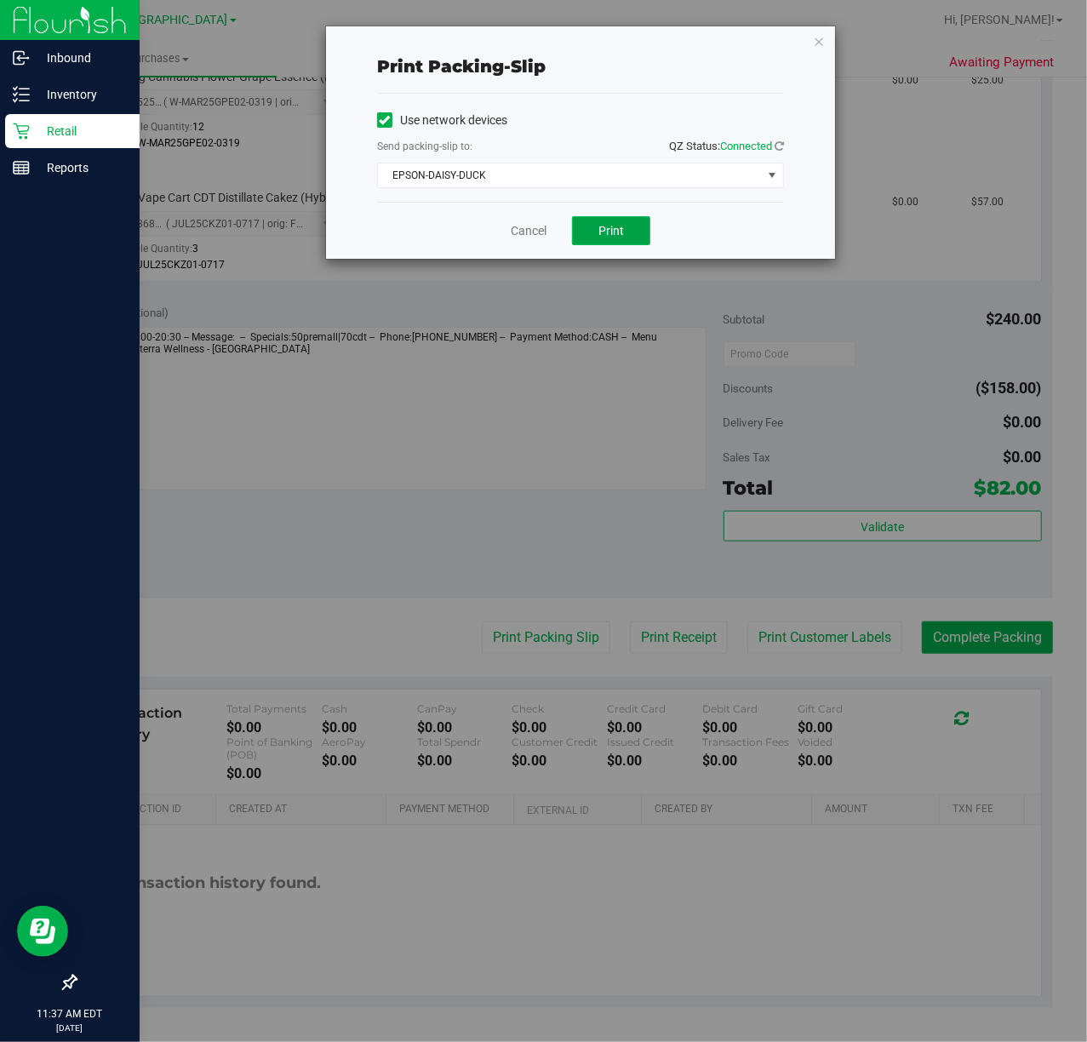
click at [613, 221] on button "Print" at bounding box center [611, 230] width 78 height 29
click at [813, 37] on icon "button" at bounding box center [819, 41] width 12 height 20
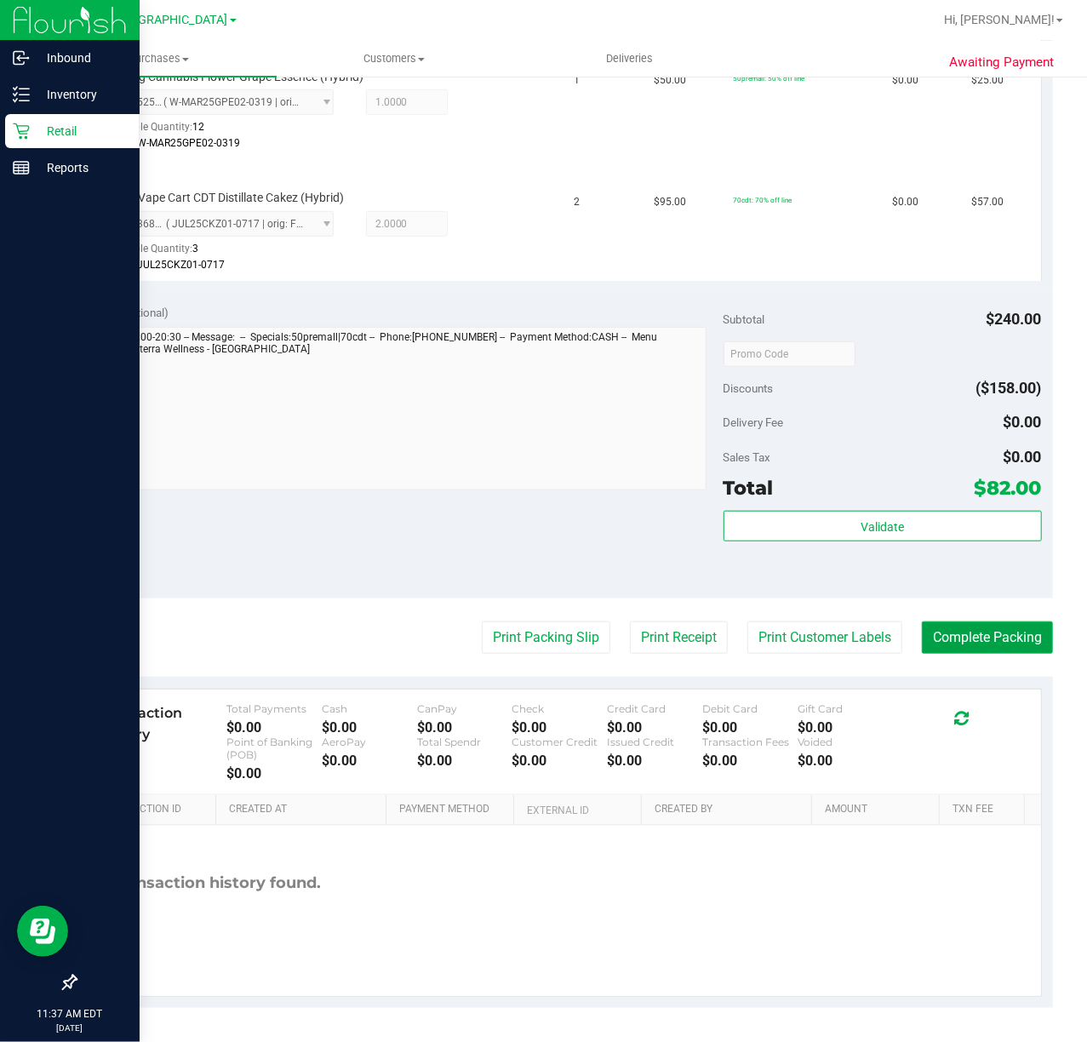
click at [990, 643] on button "Complete Packing" at bounding box center [987, 637] width 131 height 32
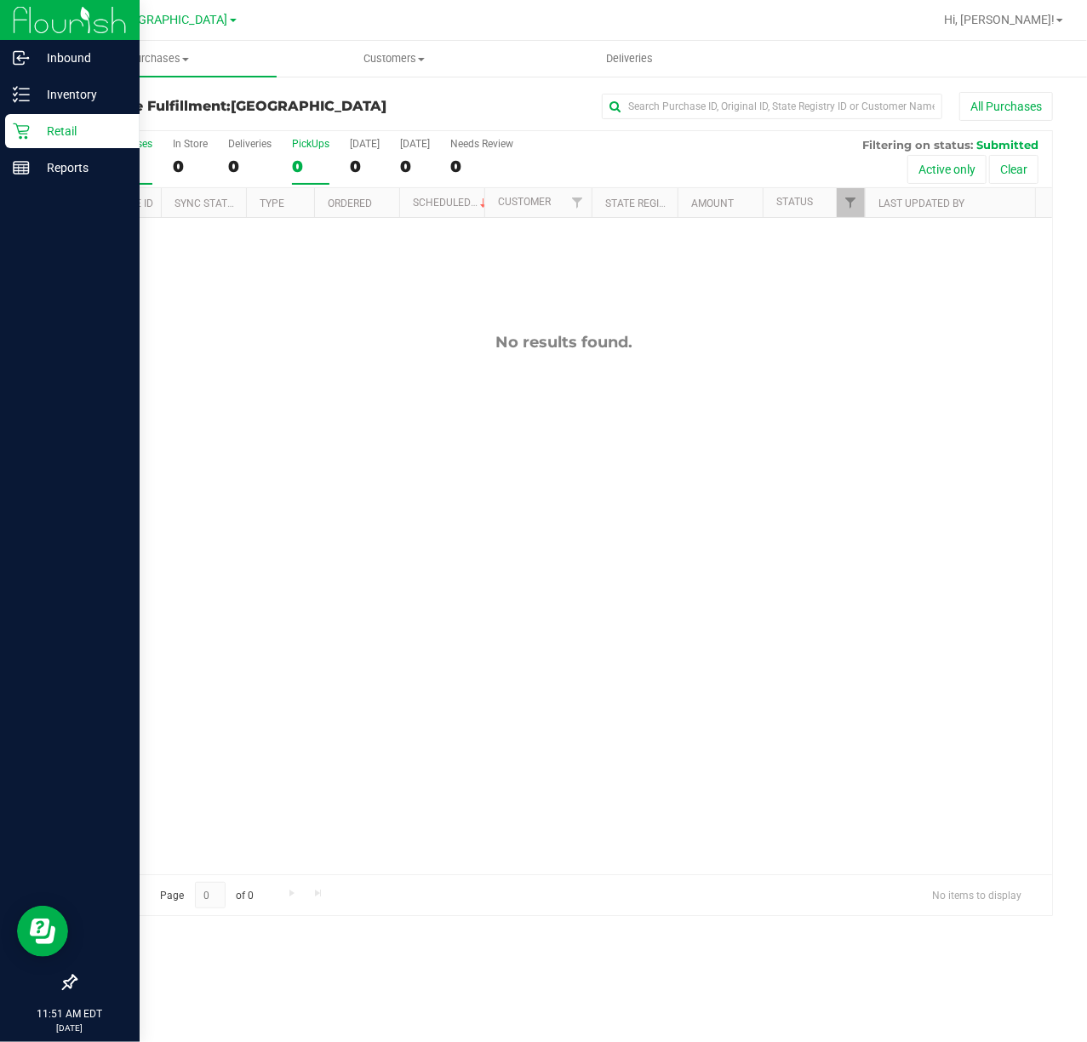
click at [318, 147] on div "PickUps" at bounding box center [310, 144] width 37 height 12
click at [0, 0] on input "PickUps 0" at bounding box center [0, 0] width 0 height 0
click at [845, 208] on span "Filter" at bounding box center [850, 203] width 14 height 14
click at [853, 388] on input "Packed" at bounding box center [858, 390] width 11 height 11
checkbox input "true"
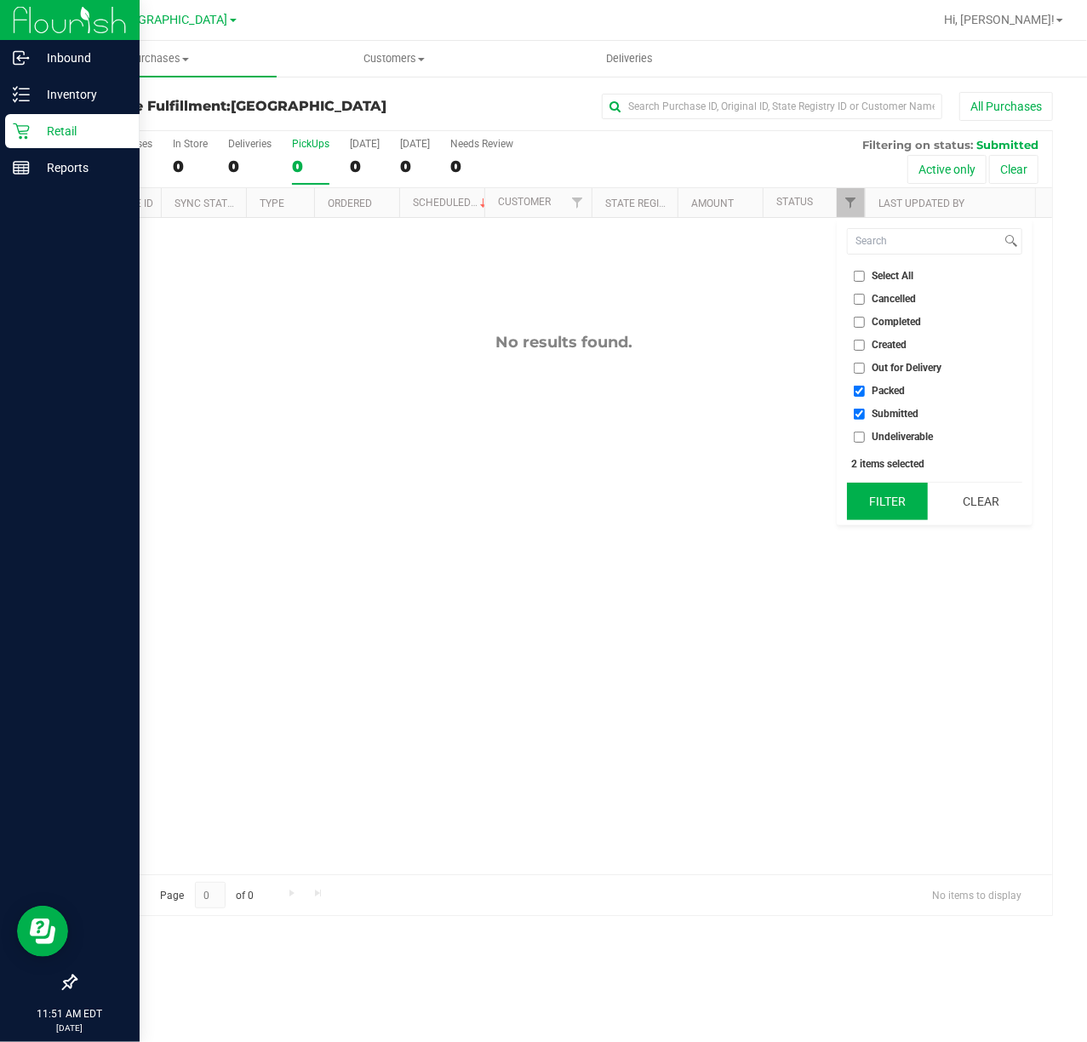
click at [875, 488] on button "Filter" at bounding box center [888, 500] width 82 height 37
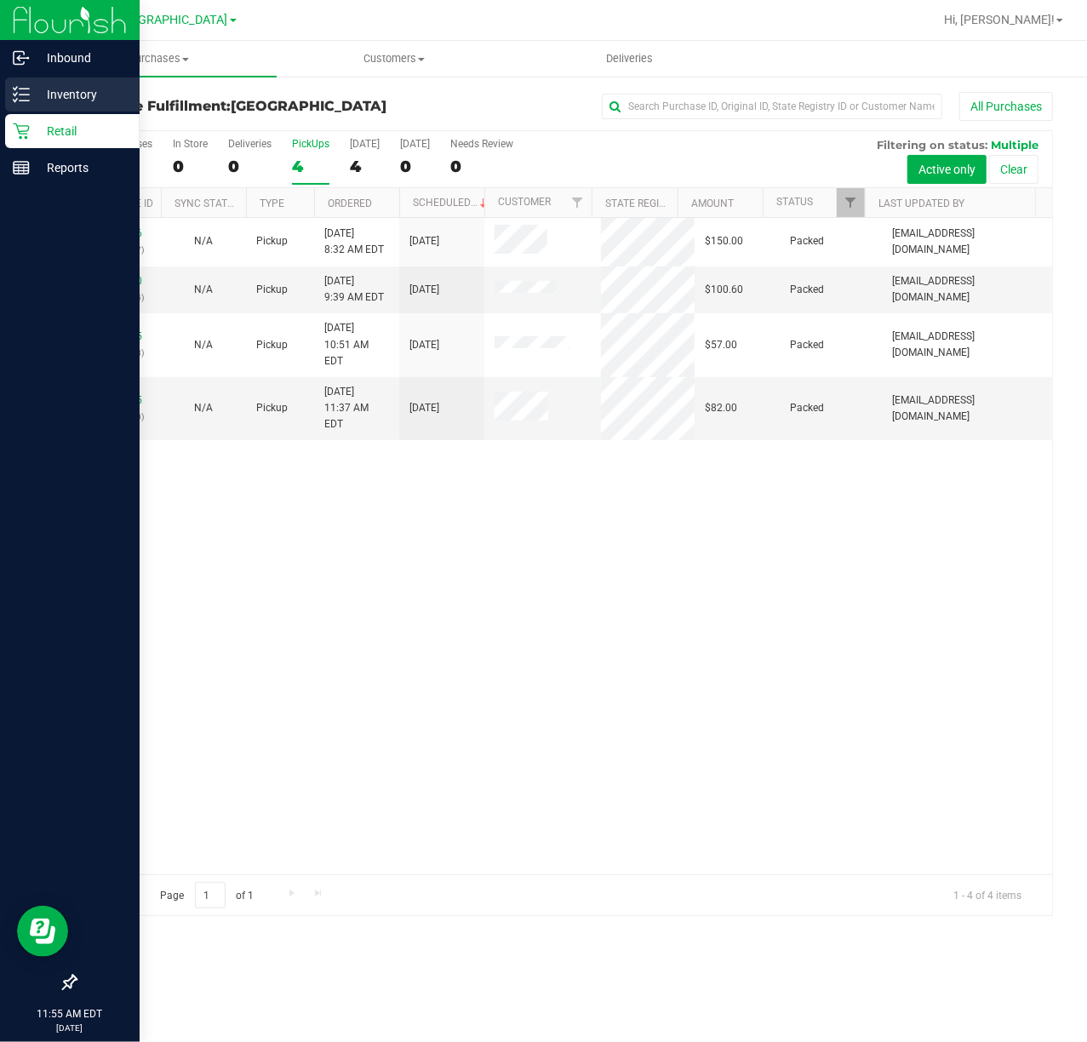
click at [20, 99] on icon at bounding box center [21, 94] width 17 height 17
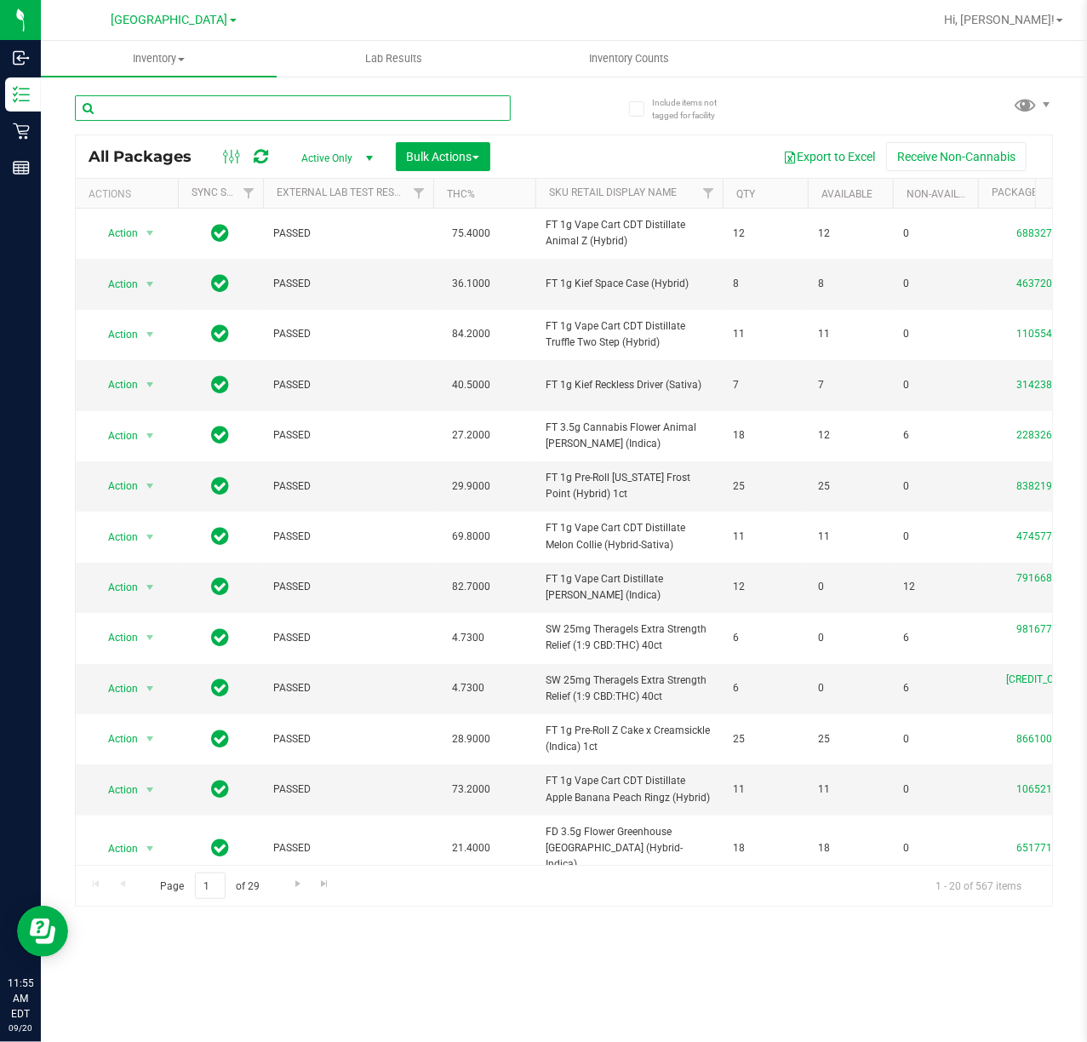
click at [140, 117] on input "text" at bounding box center [293, 108] width 436 height 26
type input "dsc"
